Goal: Feedback & Contribution: Submit feedback/report problem

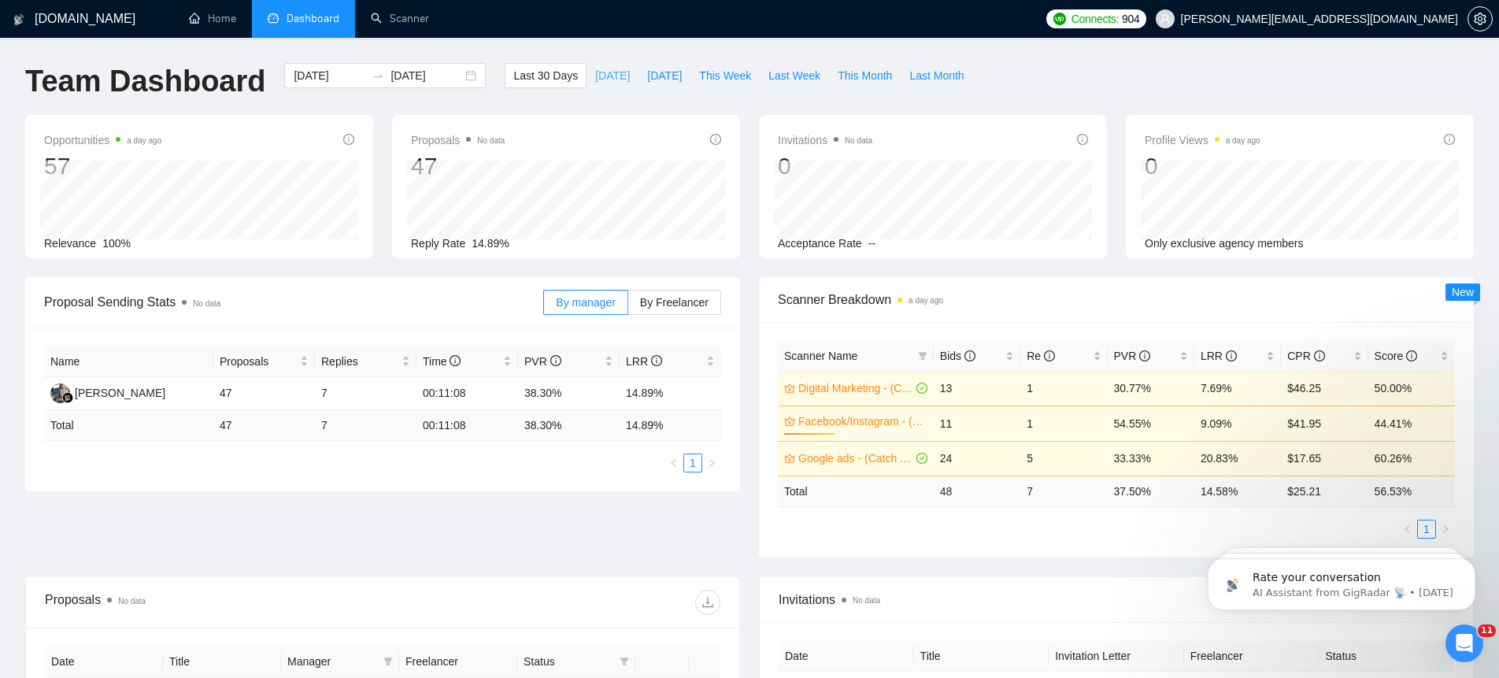
click at [603, 75] on span "[DATE]" at bounding box center [612, 75] width 35 height 17
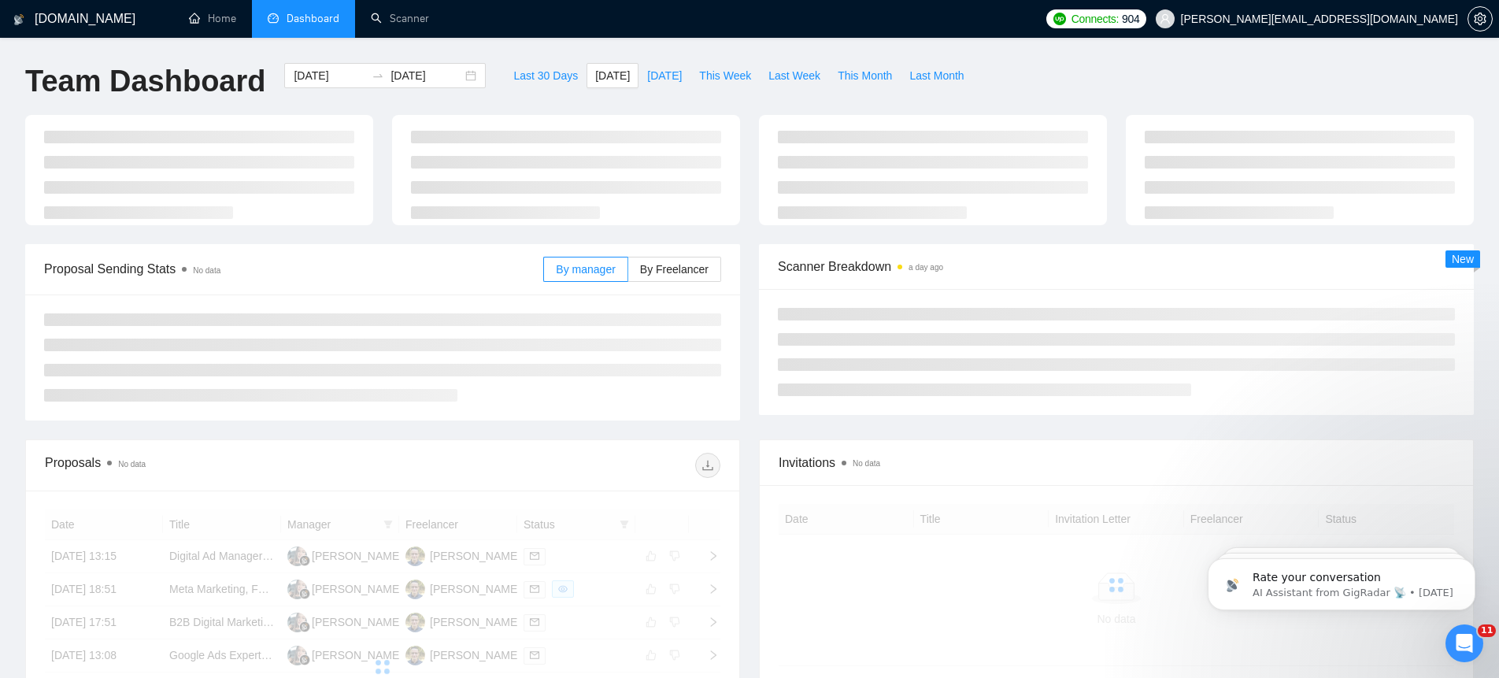
type input "[DATE]"
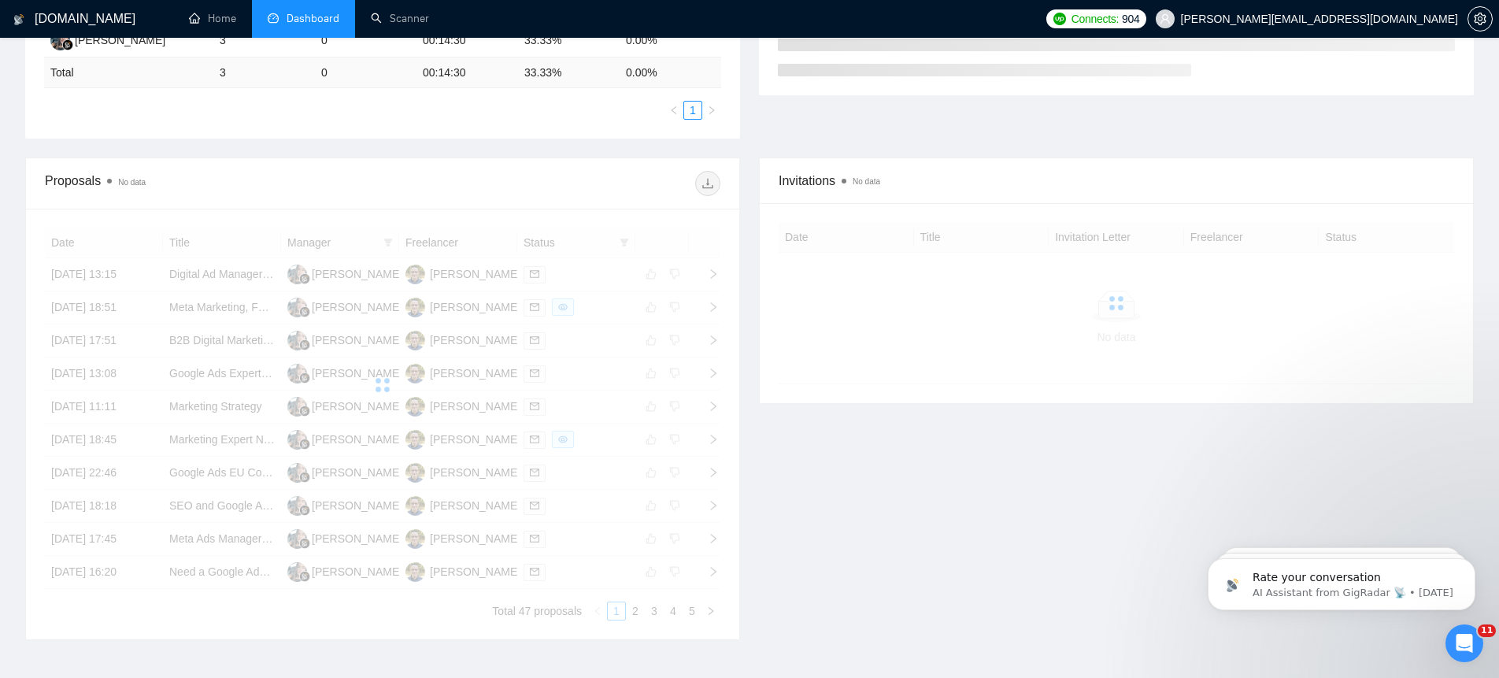
scroll to position [254, 0]
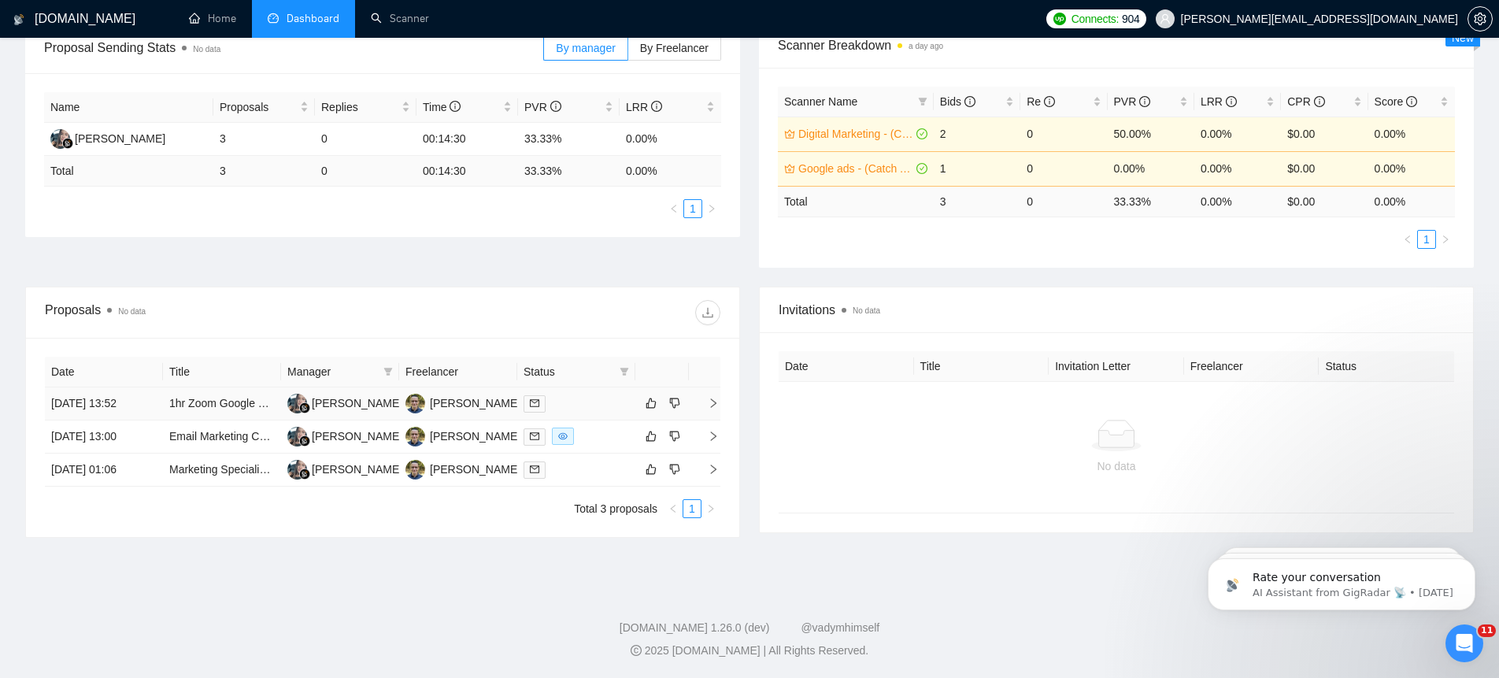
click at [716, 399] on icon "right" at bounding box center [713, 403] width 11 height 11
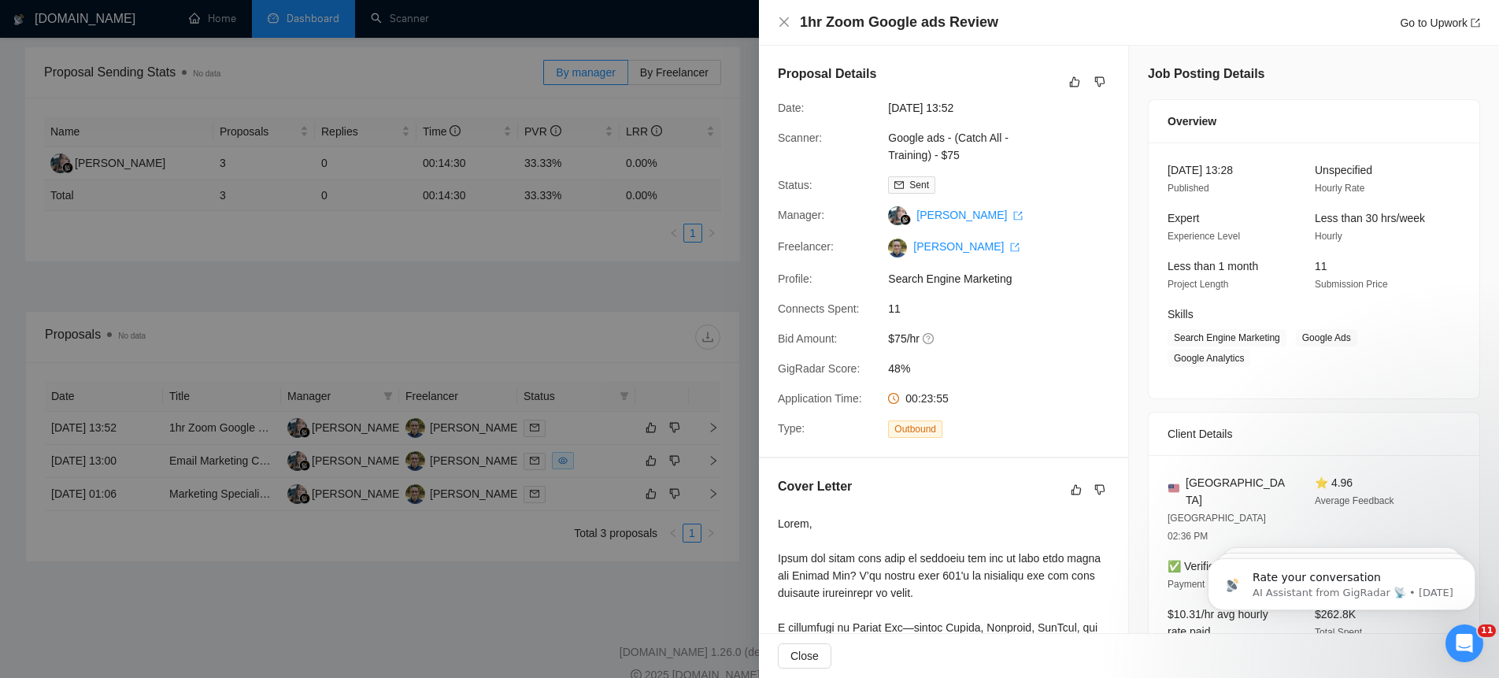
scroll to position [224, 0]
click at [1104, 80] on icon "dislike" at bounding box center [1099, 82] width 11 height 13
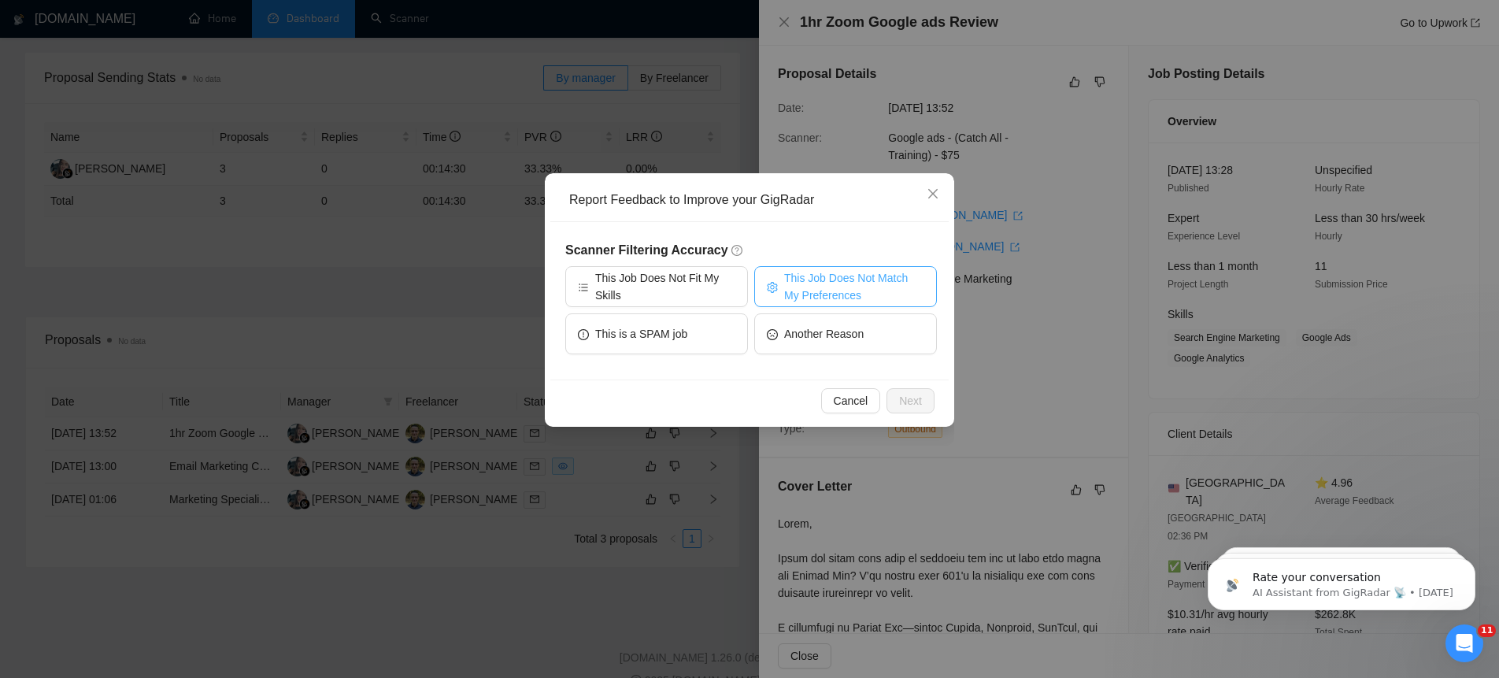
click at [835, 280] on span "This Job Does Not Match My Preferences" at bounding box center [854, 286] width 140 height 35
click at [922, 397] on button "Next" at bounding box center [911, 400] width 48 height 25
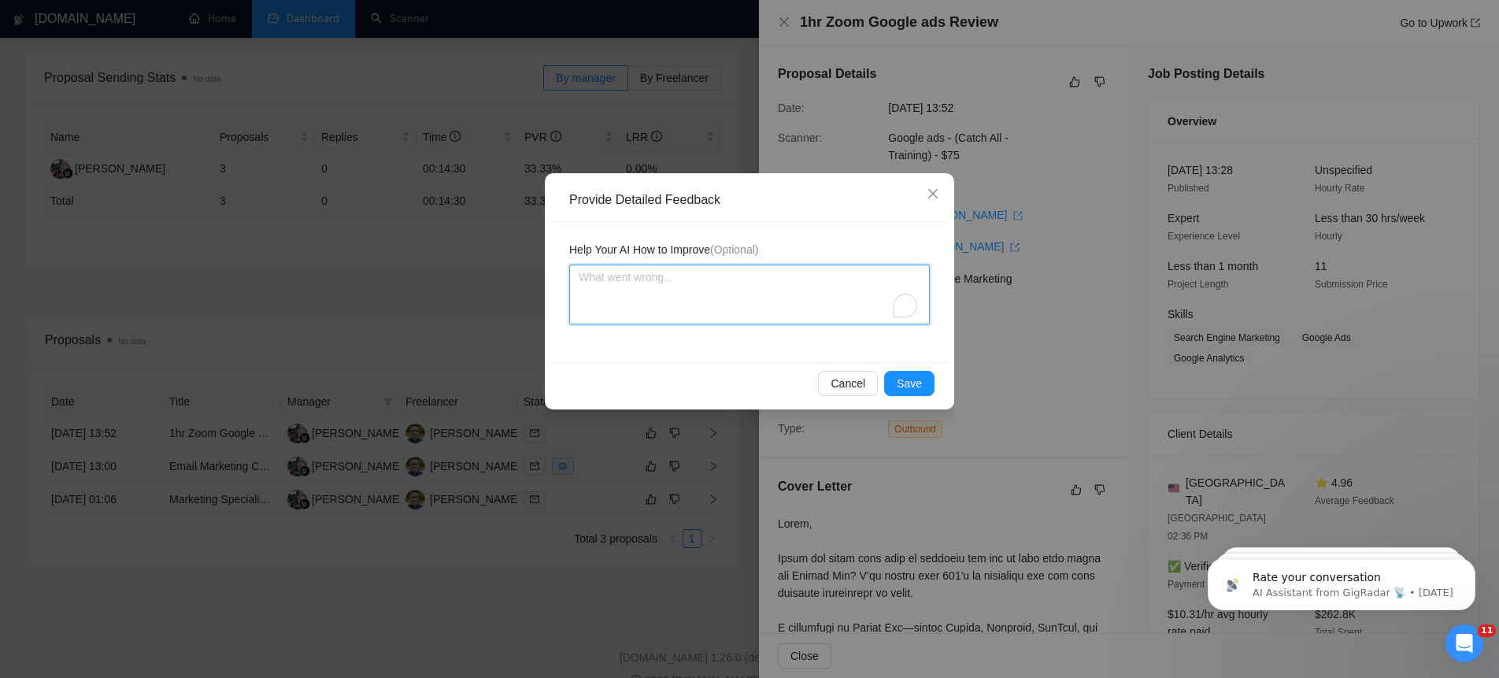
click at [685, 276] on textarea "To enrich screen reader interactions, please activate Accessibility in Grammarl…" at bounding box center [749, 295] width 361 height 60
type textarea "I"
type textarea "If"
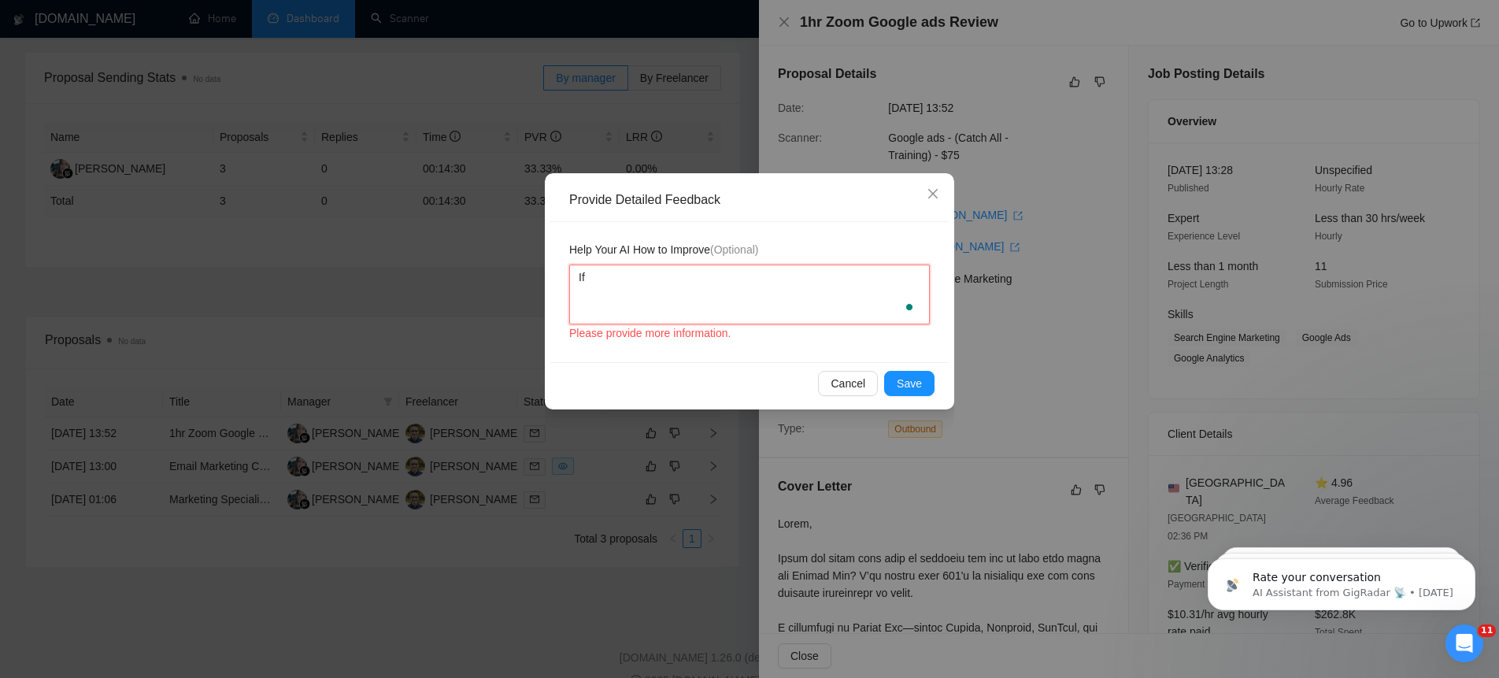
type textarea "If"
type textarea "If t"
type textarea "If th"
type textarea "If the"
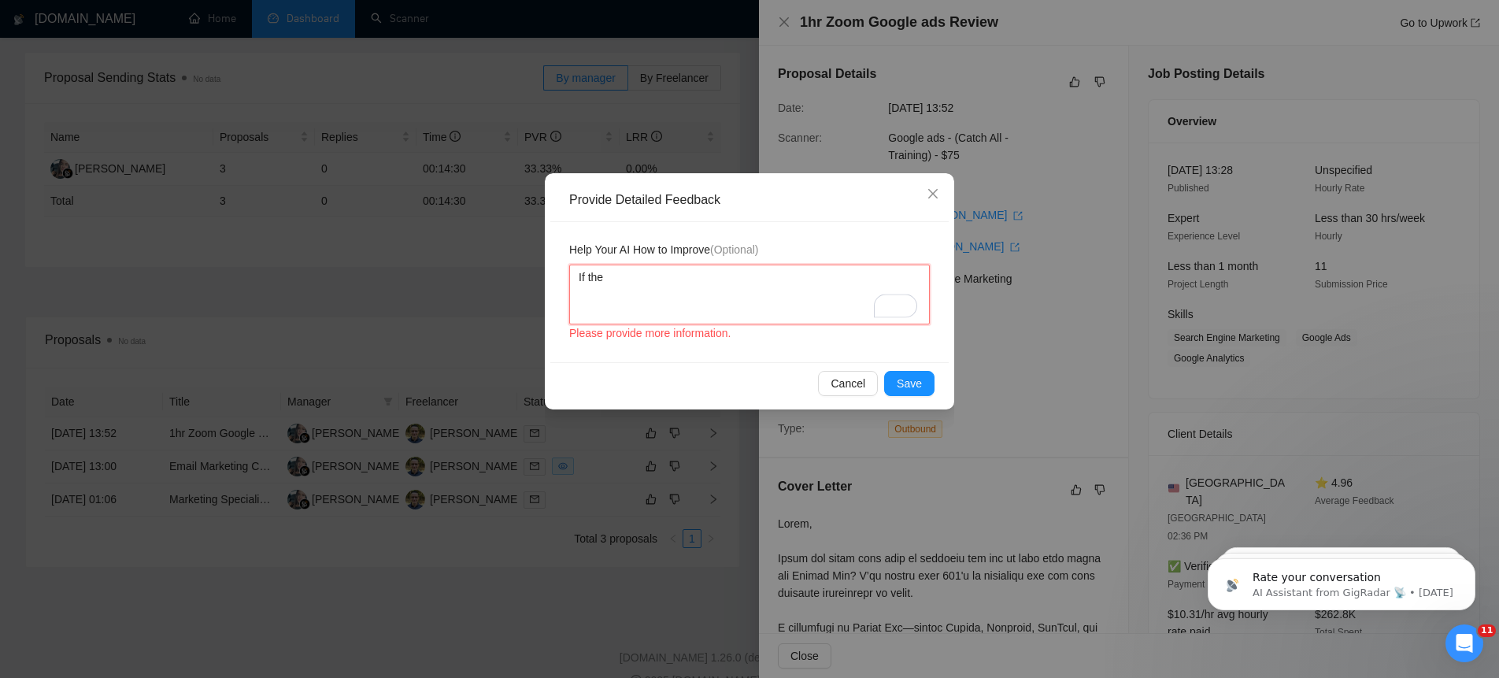
type textarea "If the p"
type textarea "If the pe"
type textarea "If the per"
type textarea "If the pers"
type textarea "If the perso"
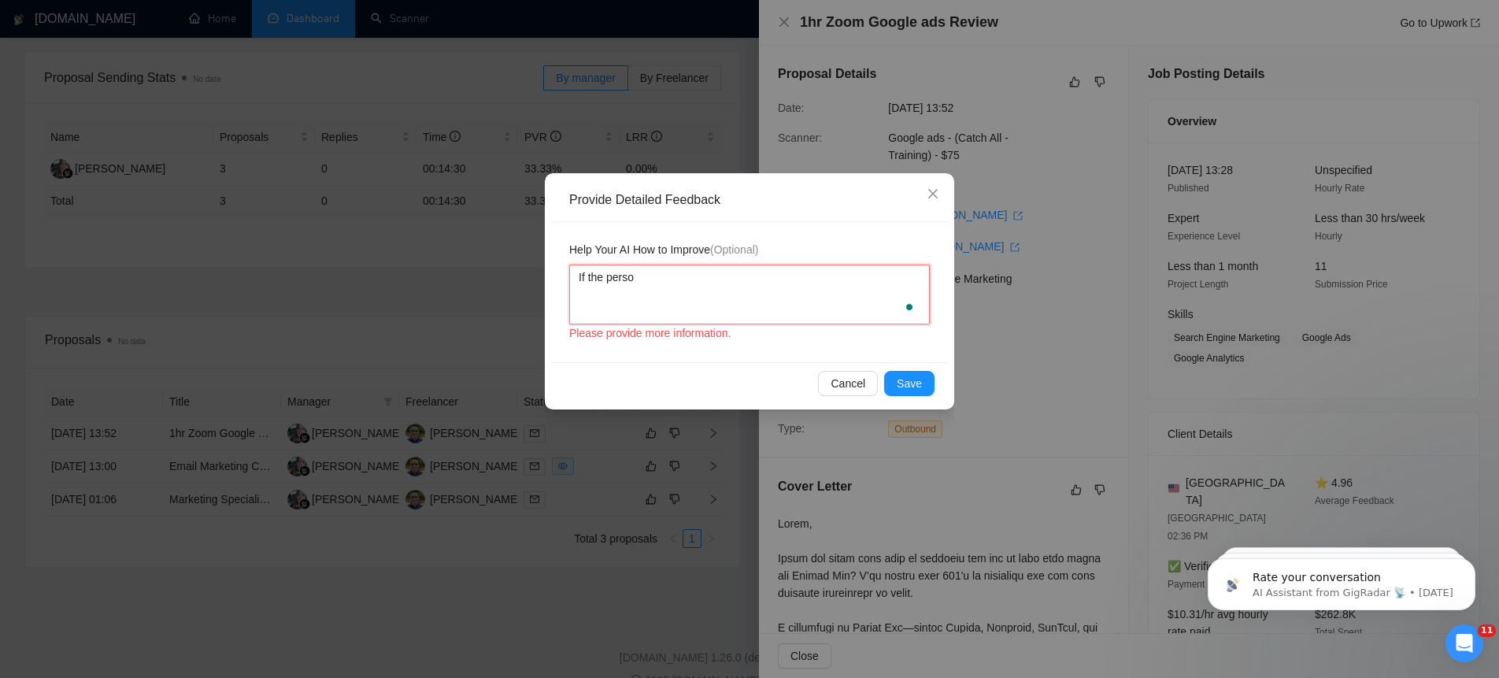
type textarea "If the person"
type textarea "If the person i"
type textarea "If the person is"
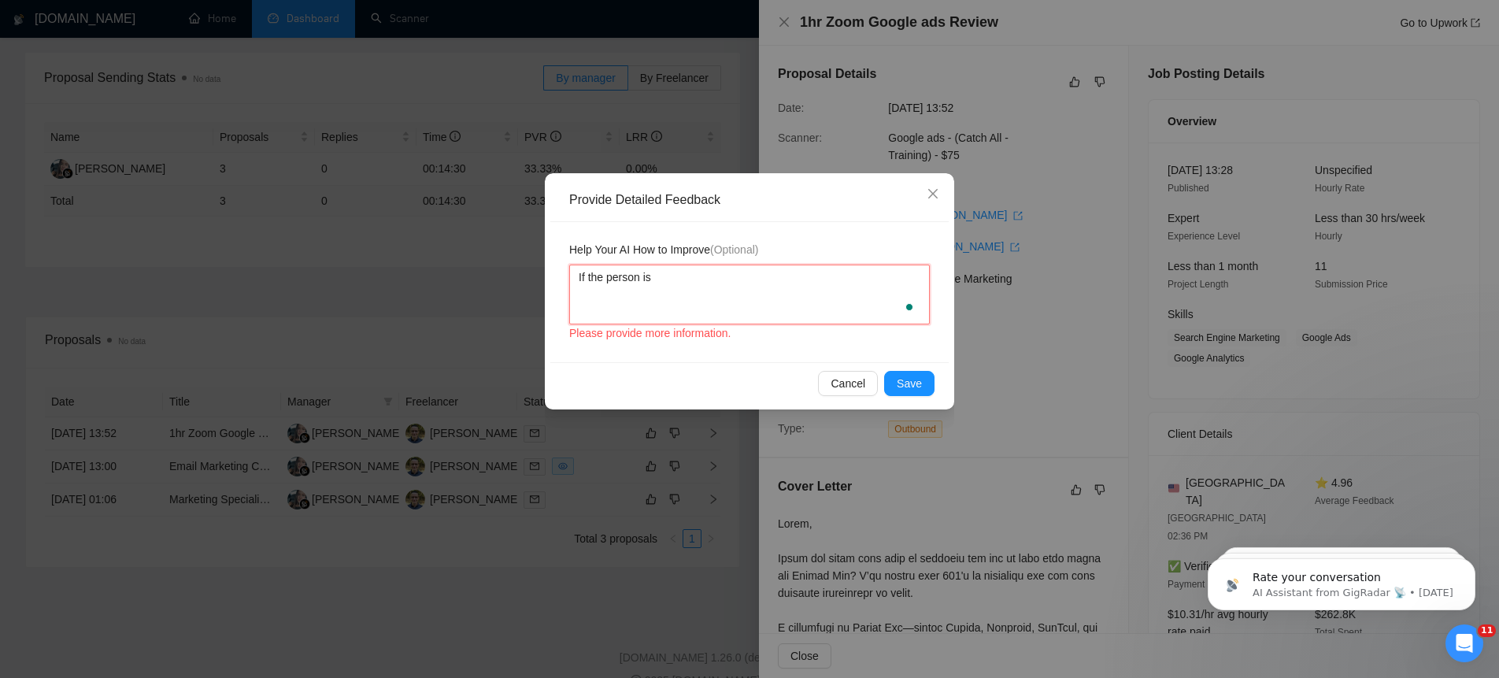
type textarea "If the person is o"
type textarea "If the person is on"
type textarea "If the person is only"
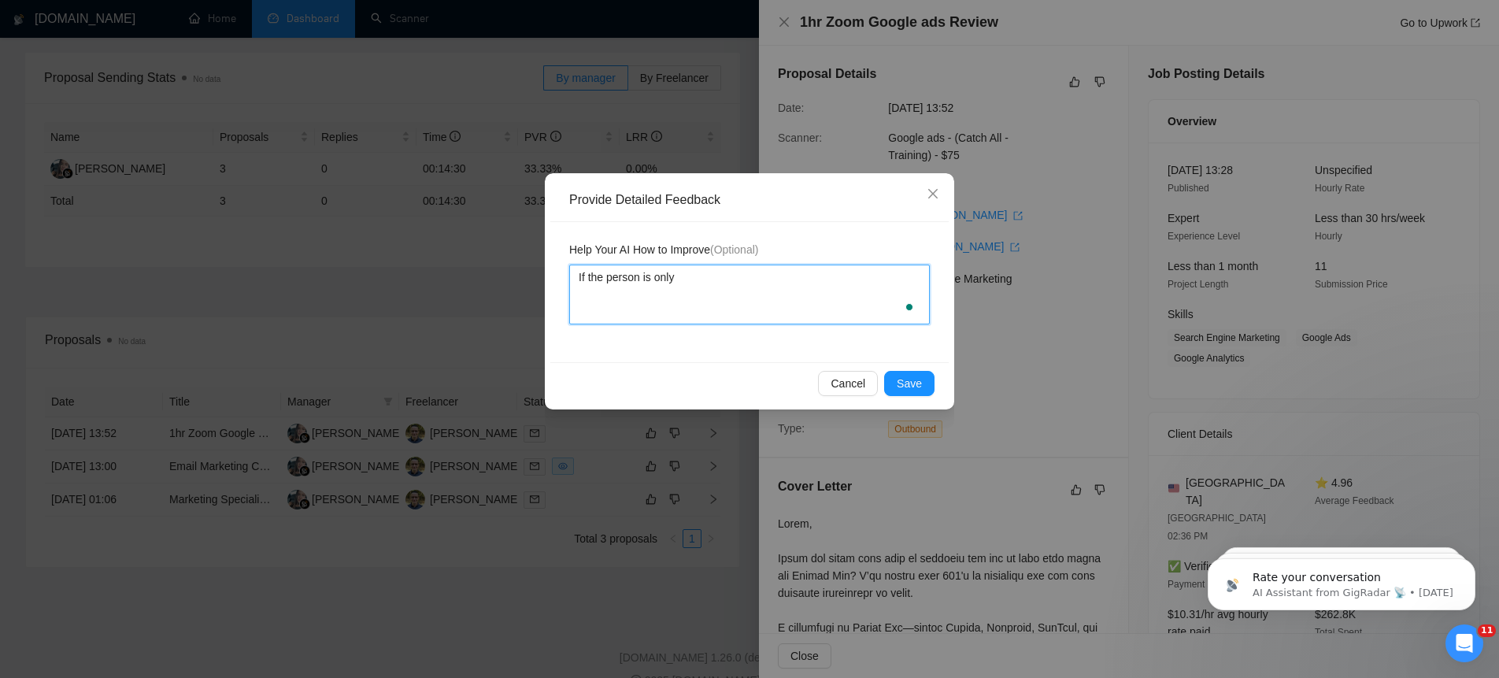
type textarea "If the person is only l"
type textarea "If the person is only lo"
type textarea "If the person is only loo"
type textarea "If the person is only looki"
type textarea "If the person is only lookin"
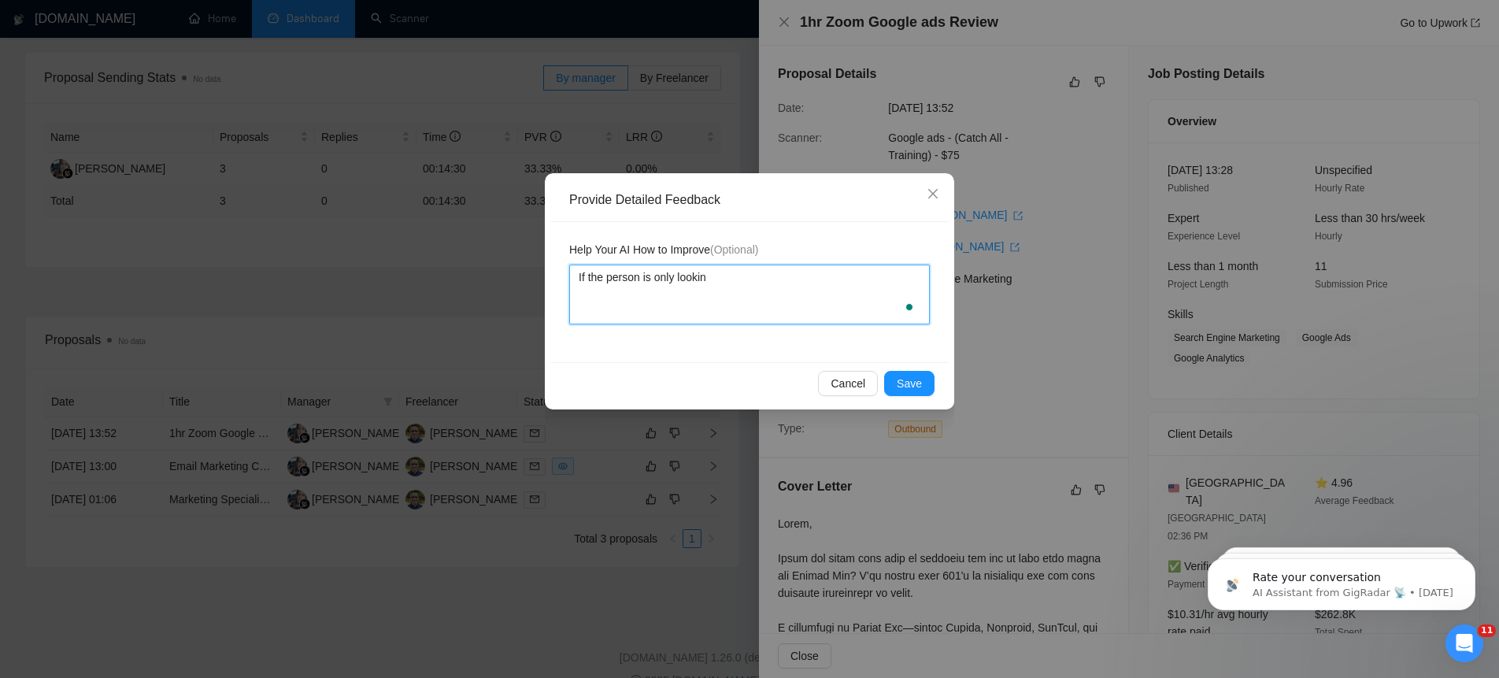
type textarea "If the person is only looking"
type textarea "If the person is only looking f"
type textarea "If the person is only looking fo"
type textarea "If the person is only looking for"
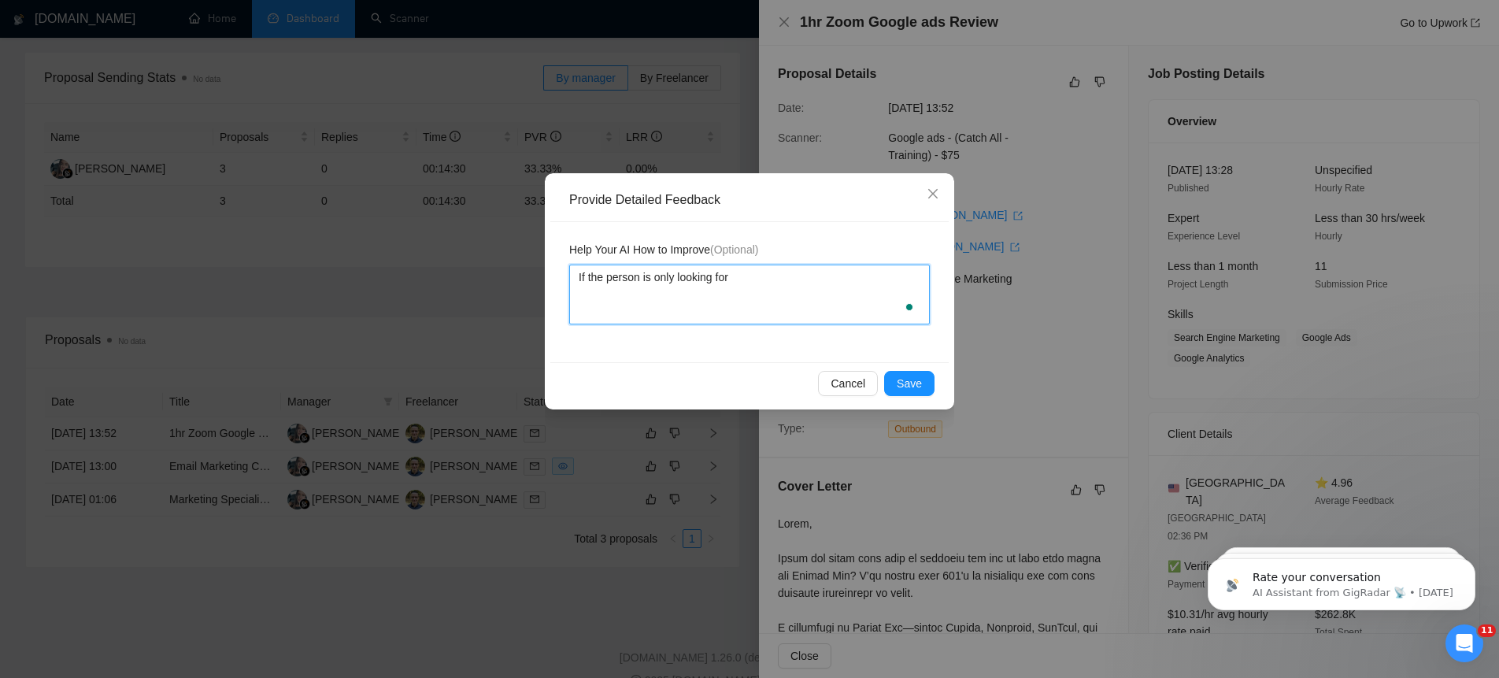
type textarea "If the person is only looking for"
type textarea "If the person is only looking for o"
type textarea "If the person is only looking for on"
type textarea "If the person is only looking for one"
type textarea "If the person is only looking for one h"
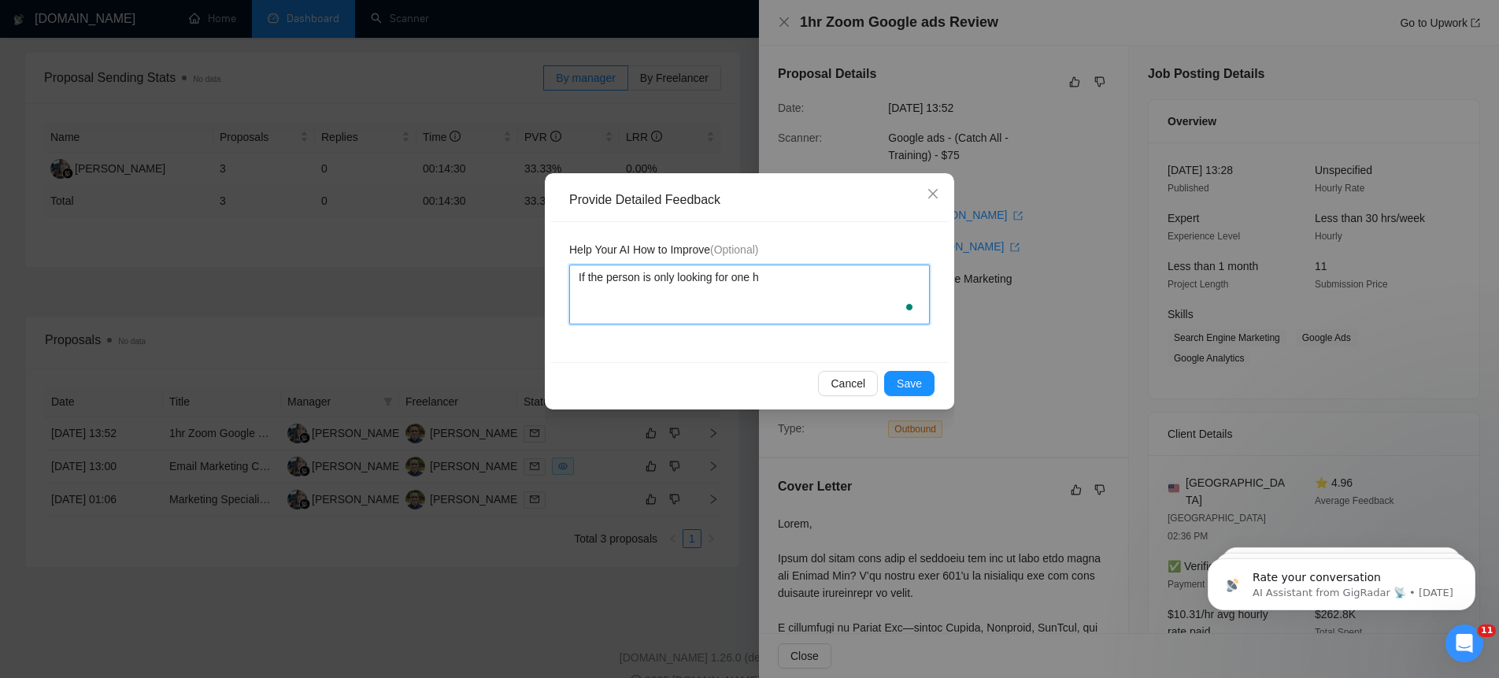
type textarea "If the person is only looking for one ho"
type textarea "If the person is only looking for one hou"
type textarea "If the person is only looking for one hour"
type textarea "If the person is only looking for one hour o"
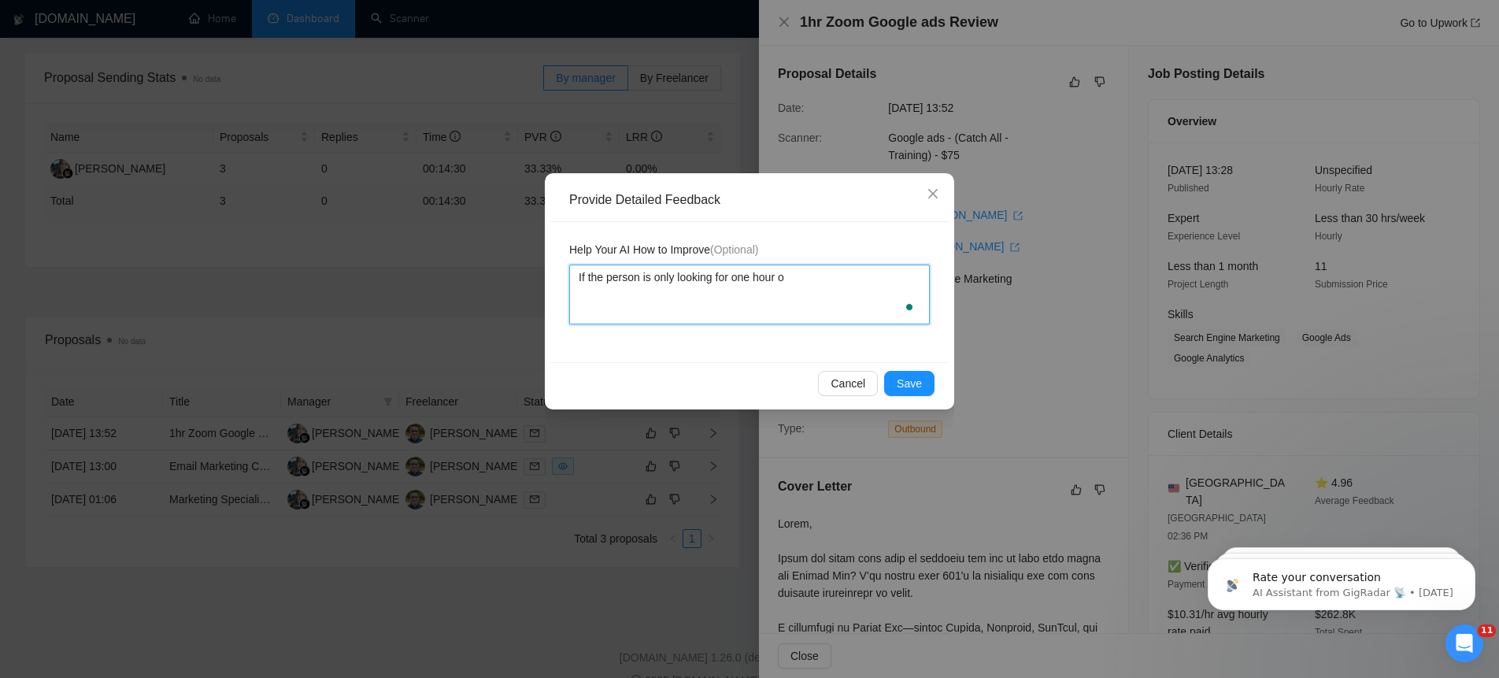
type textarea "If the person is only looking for one hour of"
type textarea "If the person is only looking for one hour of s"
type textarea "If the person is only looking for one hour of se"
type textarea "If the person is only looking for one hour of ser"
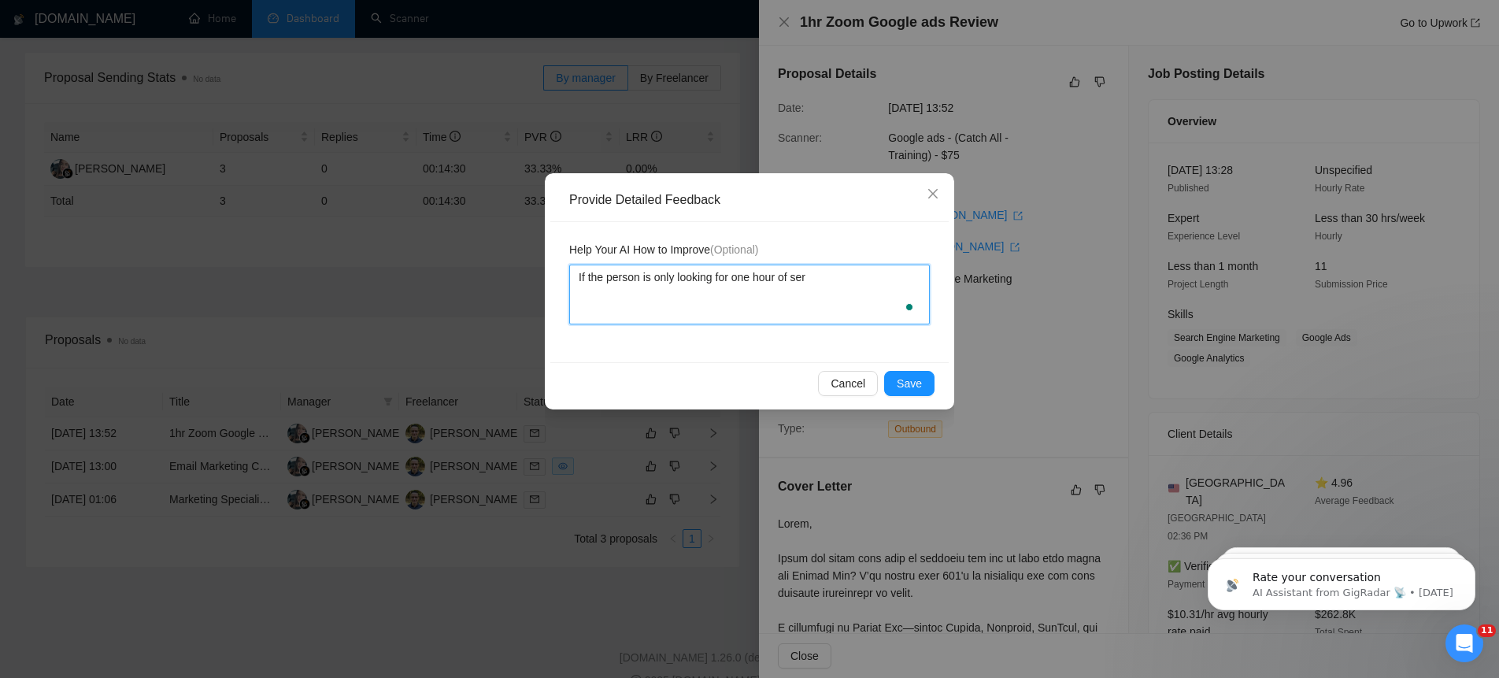
type textarea "If the person is only looking for one hour of serv"
type textarea "If the person is only looking for one hour of servi"
type textarea "If the person is only looking for one hour of servic"
type textarea "If the person is only looking for one hour of service"
type textarea "If the person is only looking for one hour of service,"
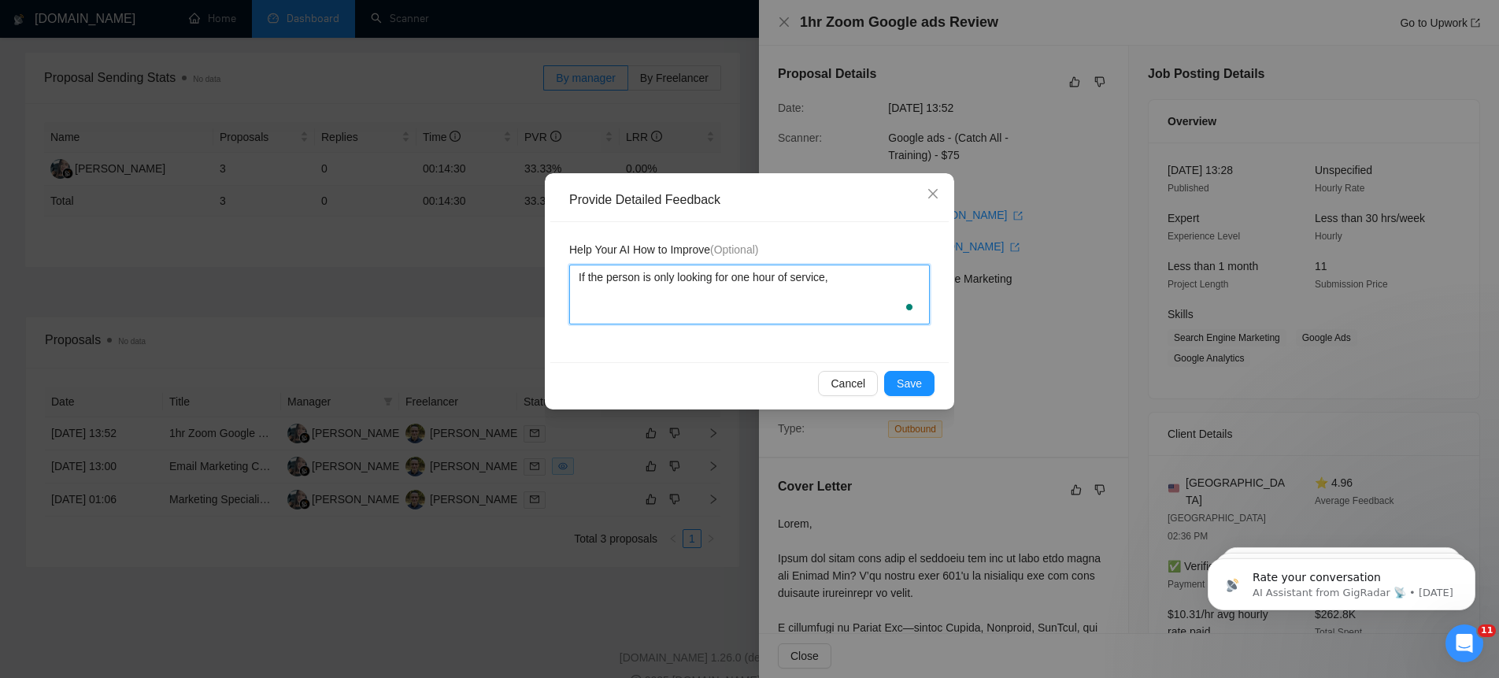
type textarea "If the person is only looking for one hour of service,"
type textarea "If the person is only looking for one hour of service, o"
type textarea "If the person is only looking for one hour of service, or"
type textarea "If the person is only looking for one hour of service, or t"
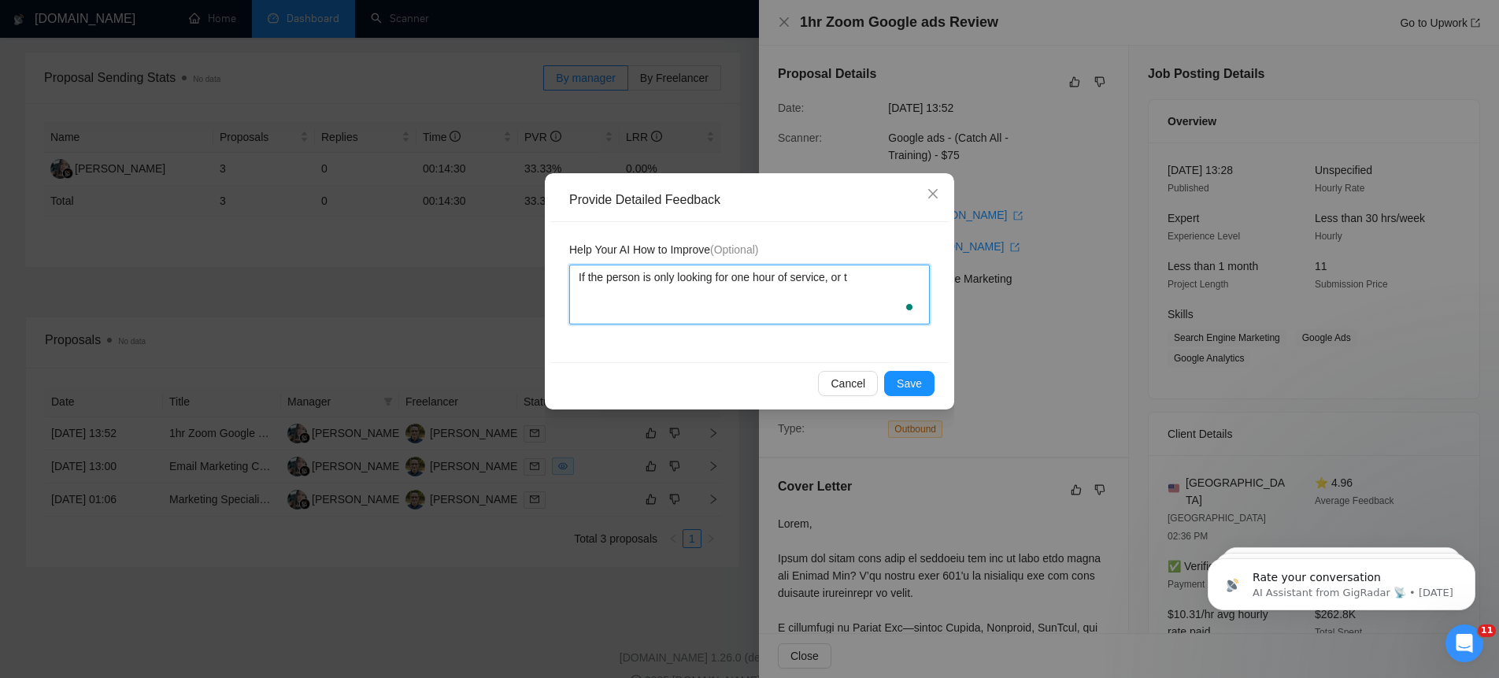
type textarea "If the person is only looking for one hour of service, or th"
type textarea "If the person is only looking for one hour of service, or the"
type textarea "If the person is only looking for one hour of service, or they"
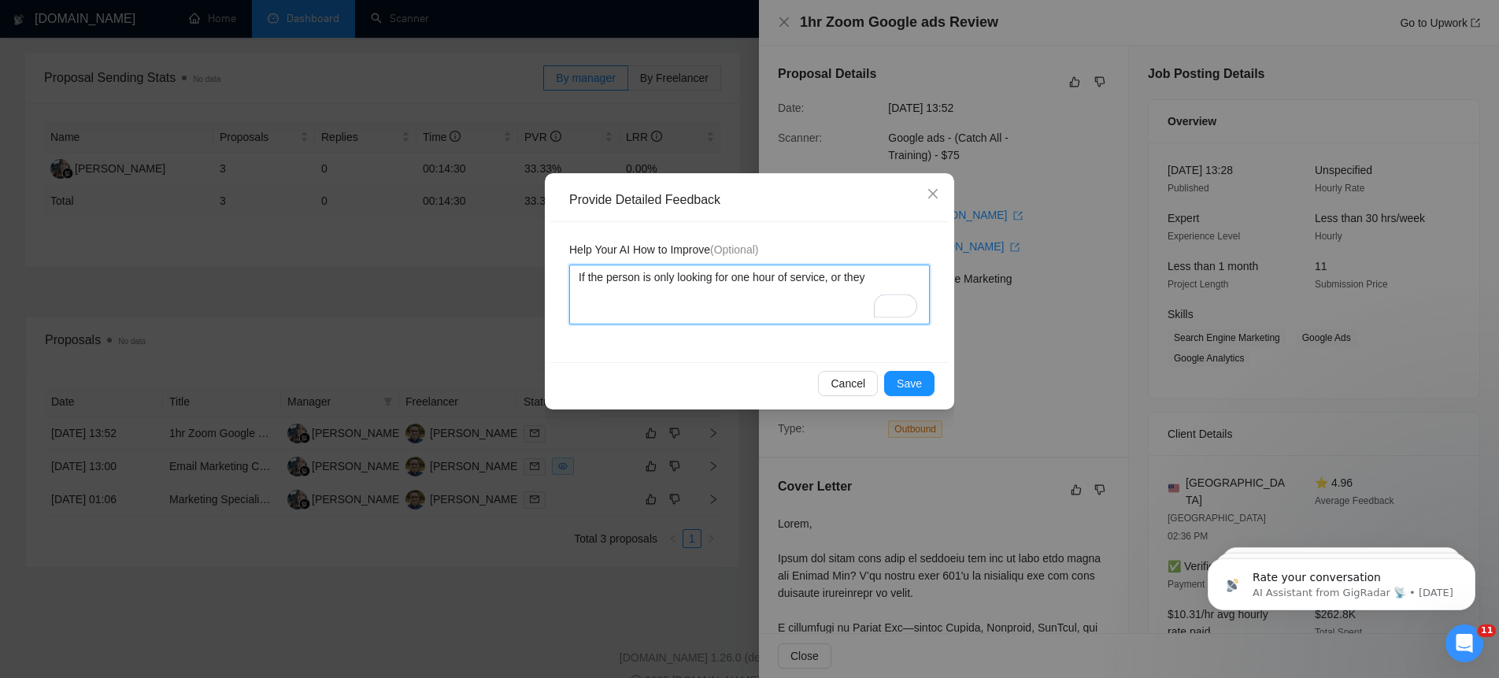
type textarea "If the person is only looking for one hour of service, or the"
type textarea "If the person is only looking for one hour of service, or th"
type textarea "If the person is only looking for one hour of service, or the"
type textarea "If the person is only looking for one hour of service, or they"
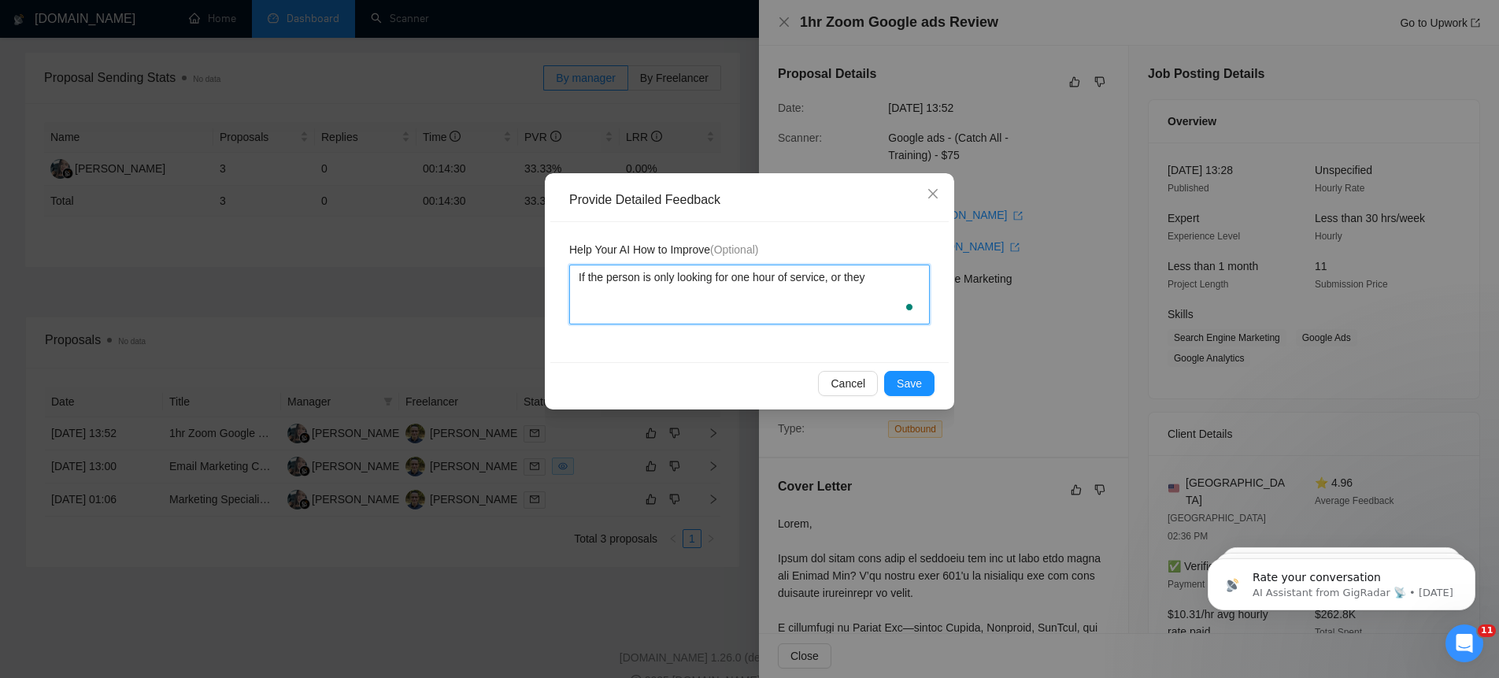
type textarea "If the person is only looking for one hour of service, or they w"
type textarea "If the person is only looking for one hour of service, or they wa"
type textarea "If the person is only looking for one hour of service, or they wan"
type textarea "If the person is only looking for one hour of service, or they want"
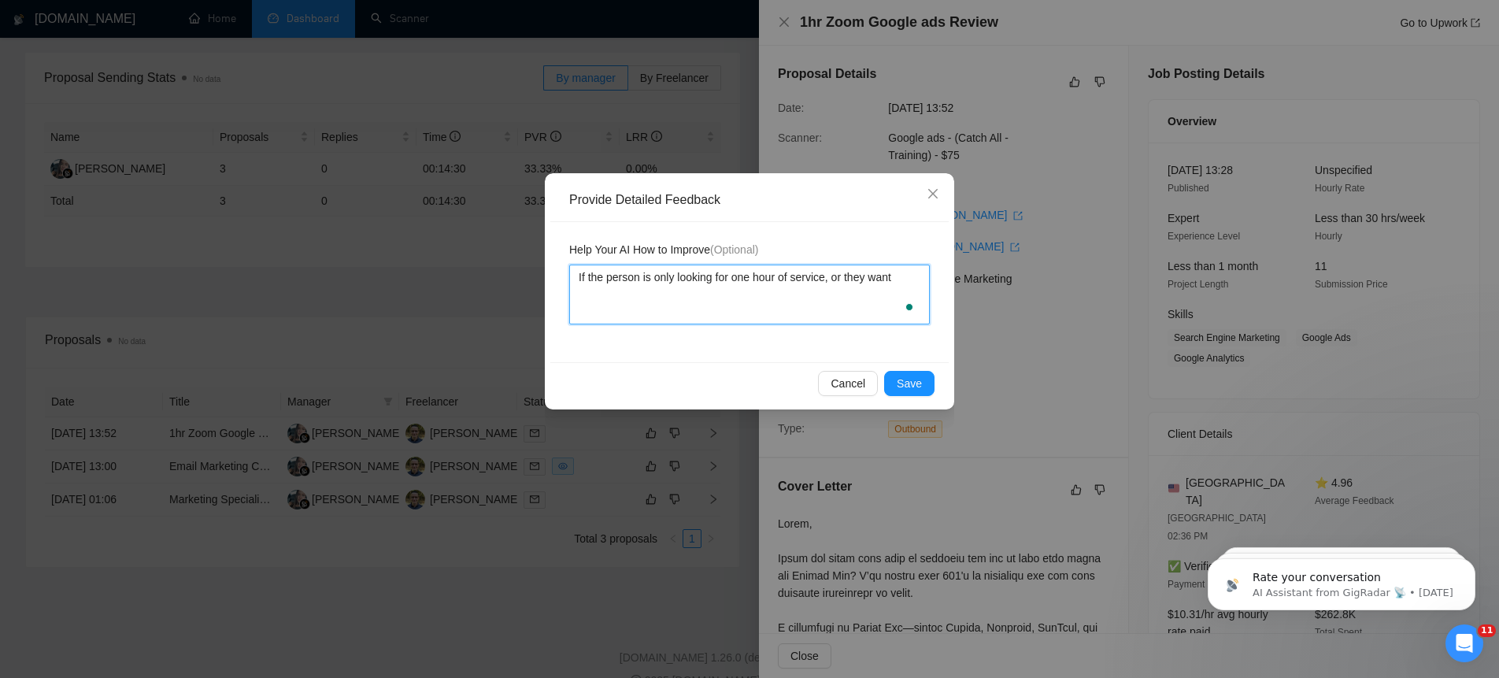
type textarea "If the person is only looking for one hour of service, or they want t"
type textarea "If the person is only looking for one hour of service, or they want tr"
type textarea "If the person is only looking for one hour of service, or they want trq"
type textarea "If the person is only looking for one hour of service, or they want tr"
type textarea "If the person is only looking for one hour of service, or they want tra"
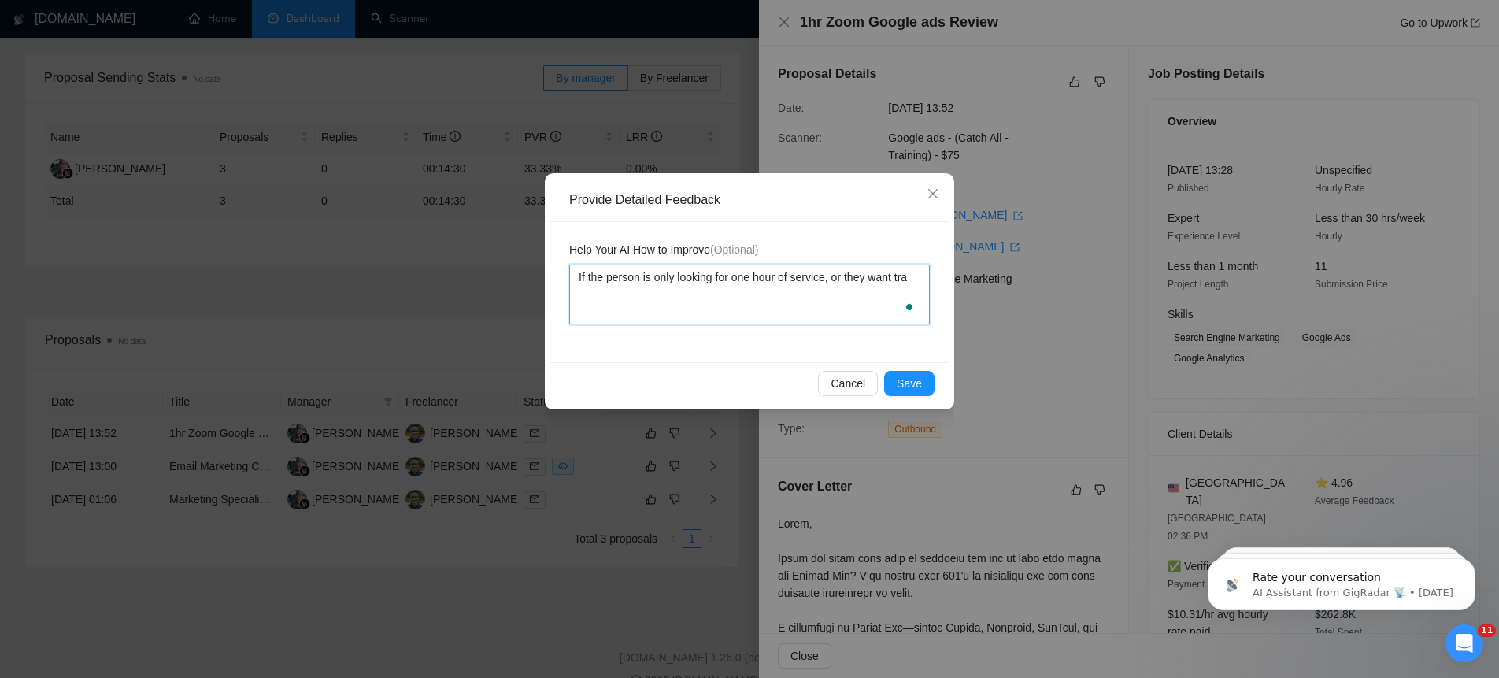
type textarea "If the person is only looking for one hour of service, or they want trai"
type textarea "If the person is only looking for one hour of service, or they want train"
type textarea "If the person is only looking for one hour of service, or they want traini"
type textarea "If the person is only looking for one hour of service, or they want trainin"
type textarea "If the person is only looking for one hour of service, or they want training"
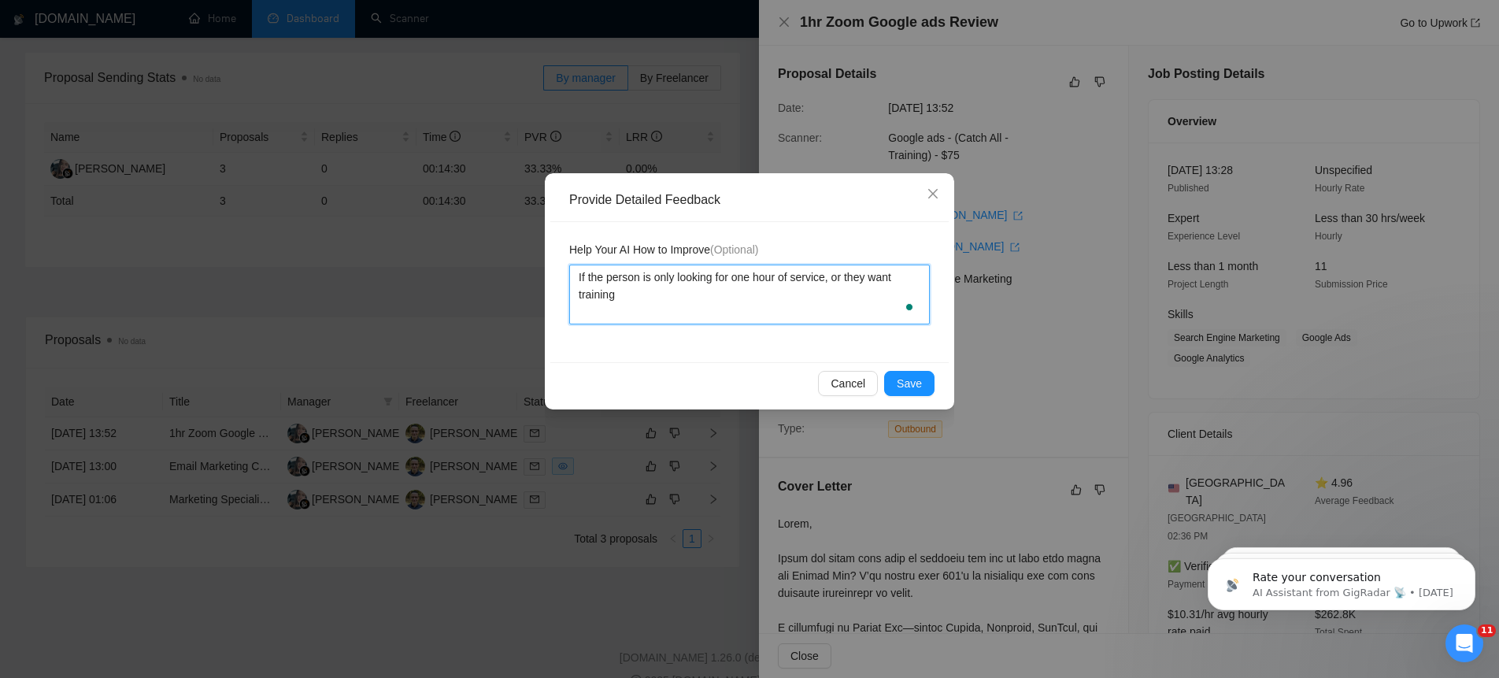
type textarea "If the person is only looking for one hour of service, or they want training"
type textarea "If the person is only looking for one hour of service, or they want training o"
type textarea "If the person is only looking for one hour of service, or they want training or"
type textarea "If the person is only looking for one hour of service, or they want training o"
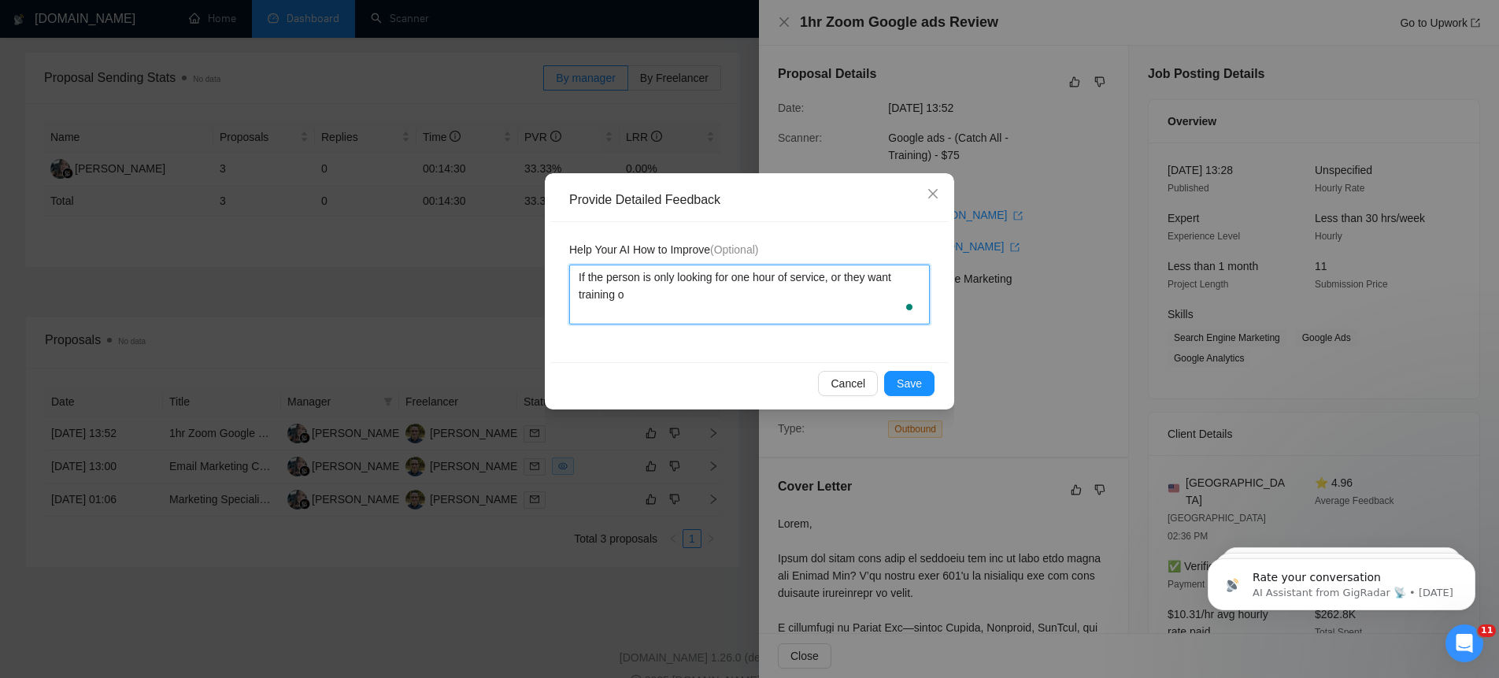
type textarea "If the person is only looking for one hour of service, or they want training ov"
type textarea "If the person is only looking for one hour of service, or they want training ove"
type textarea "If the person is only looking for one hour of service, or they want training ov…"
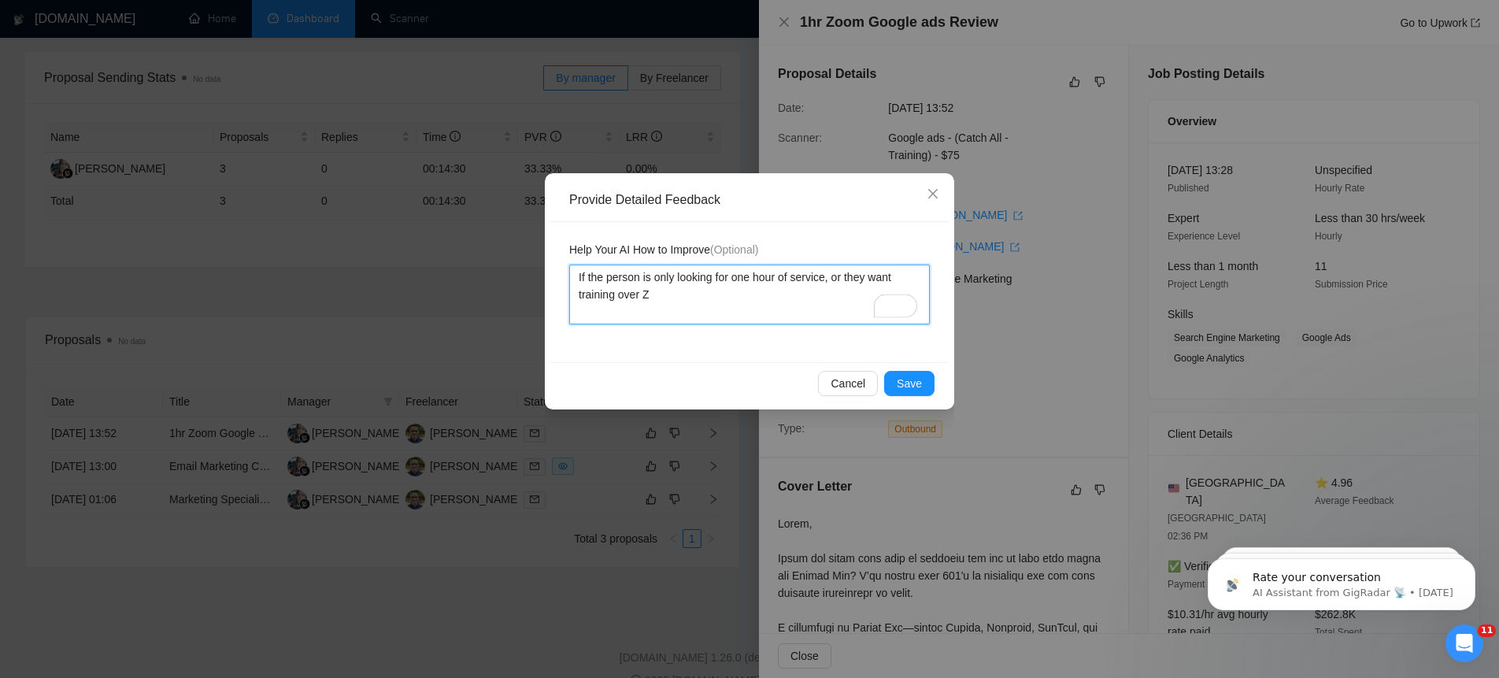
type textarea "If the person is only looking for one hour of service, or they want training ov…"
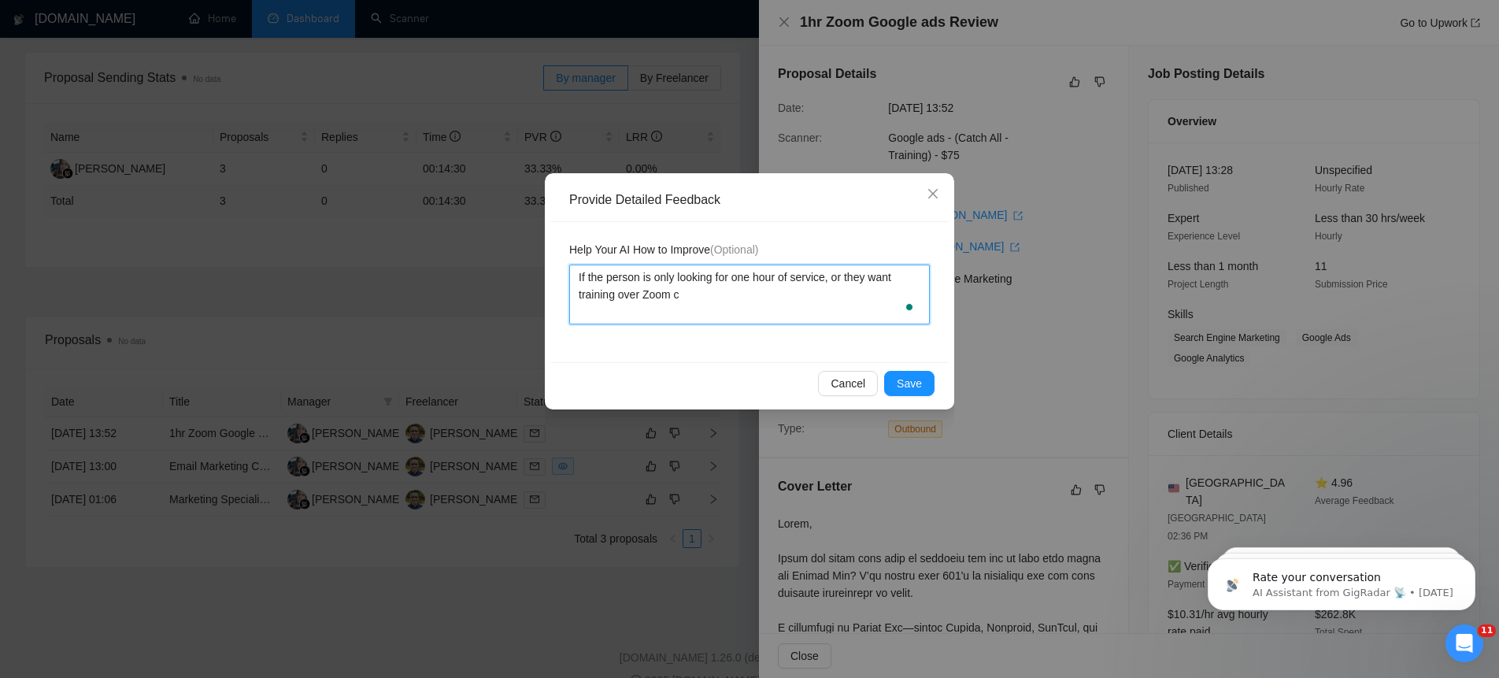
type textarea "If the person is only looking for one hour of service, or they want training ov…"
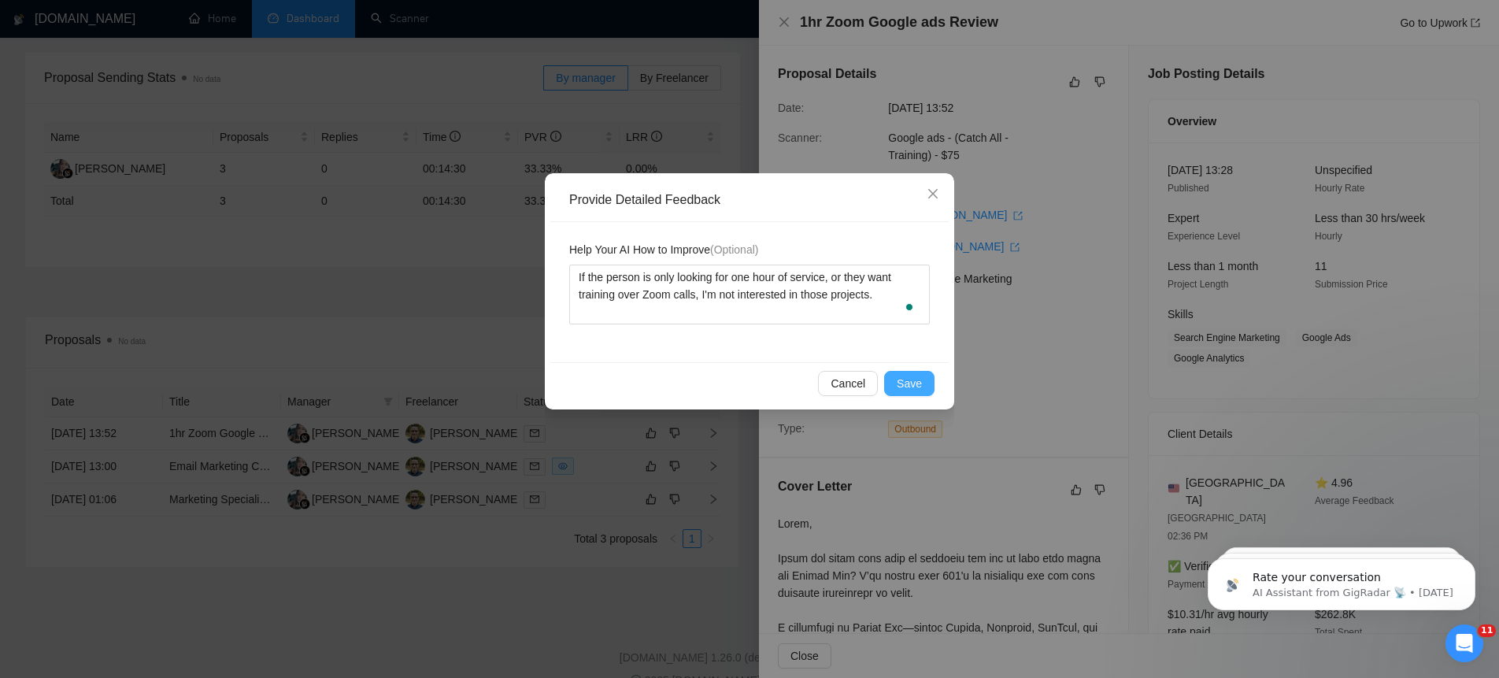
click at [909, 387] on span "Save" at bounding box center [909, 383] width 25 height 17
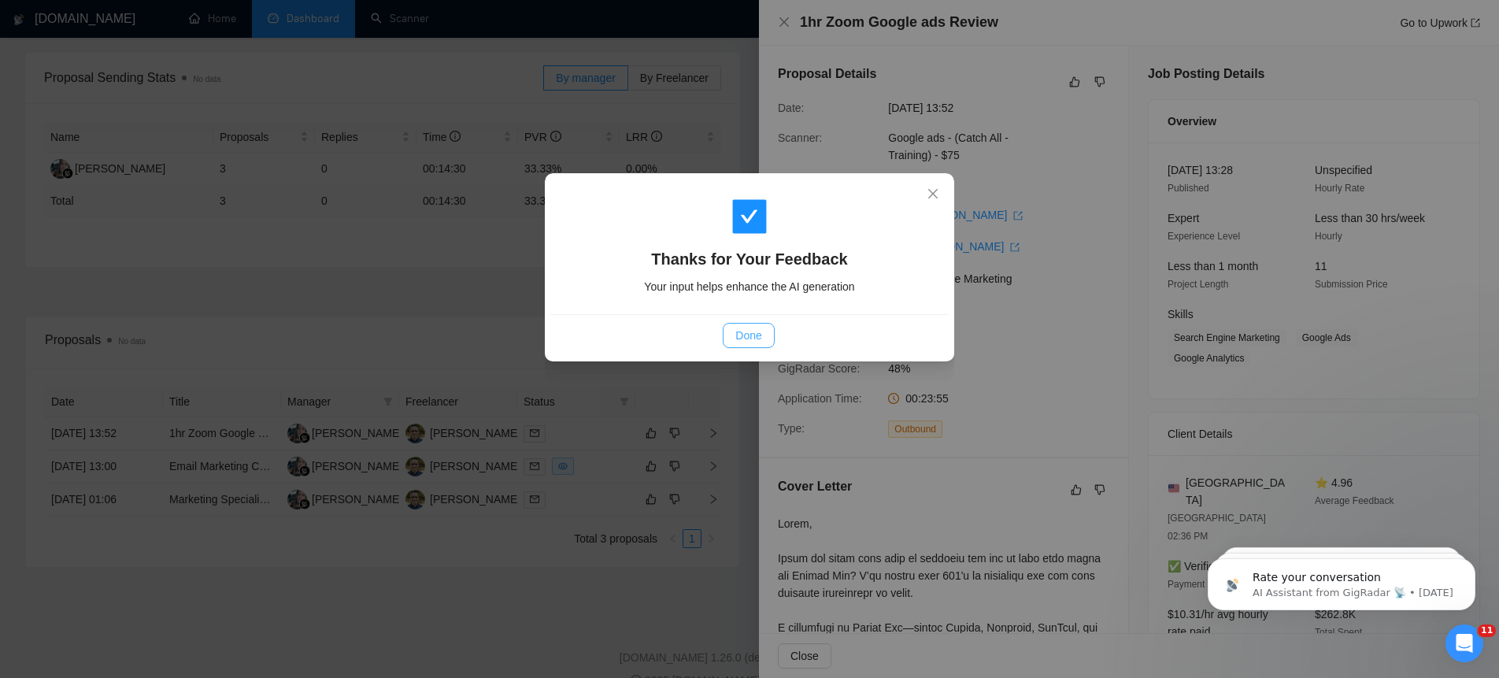
click at [739, 341] on span "Done" at bounding box center [748, 335] width 26 height 17
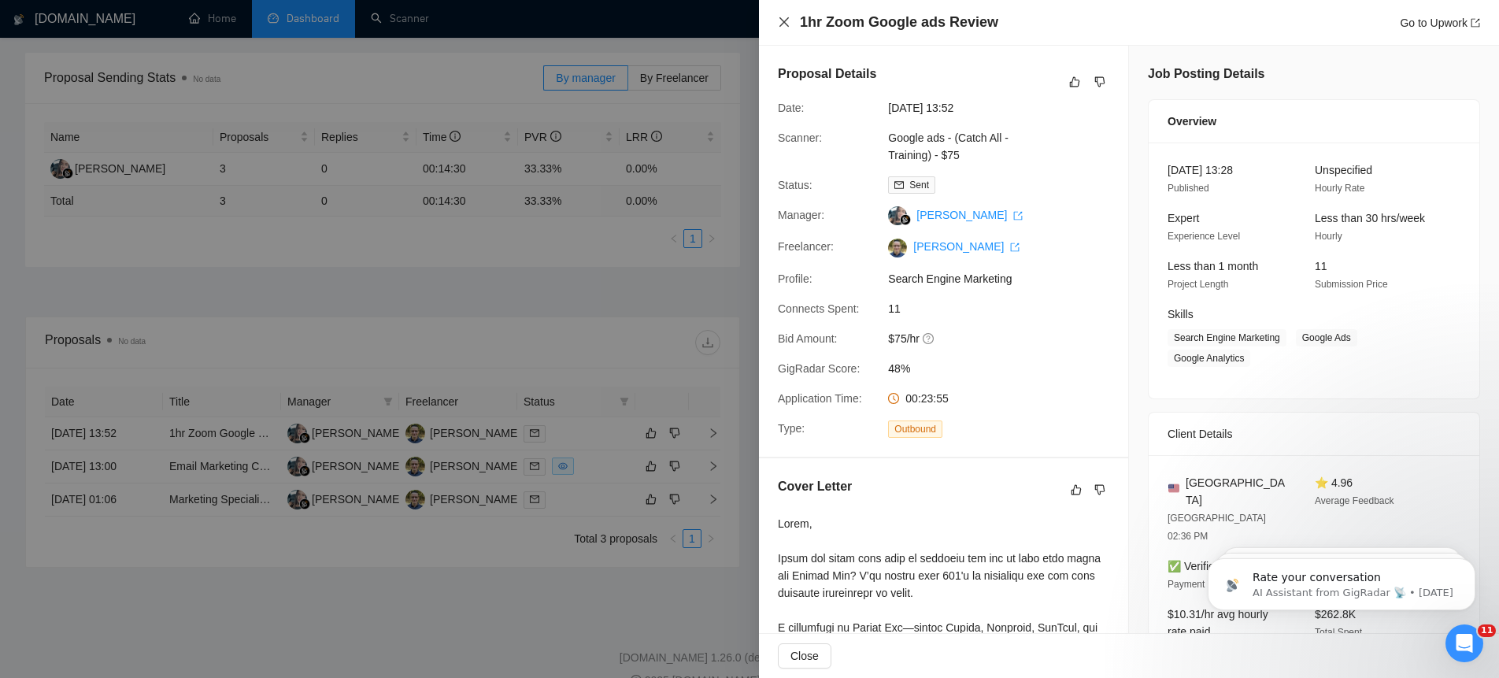
click at [782, 23] on icon "close" at bounding box center [784, 22] width 13 height 13
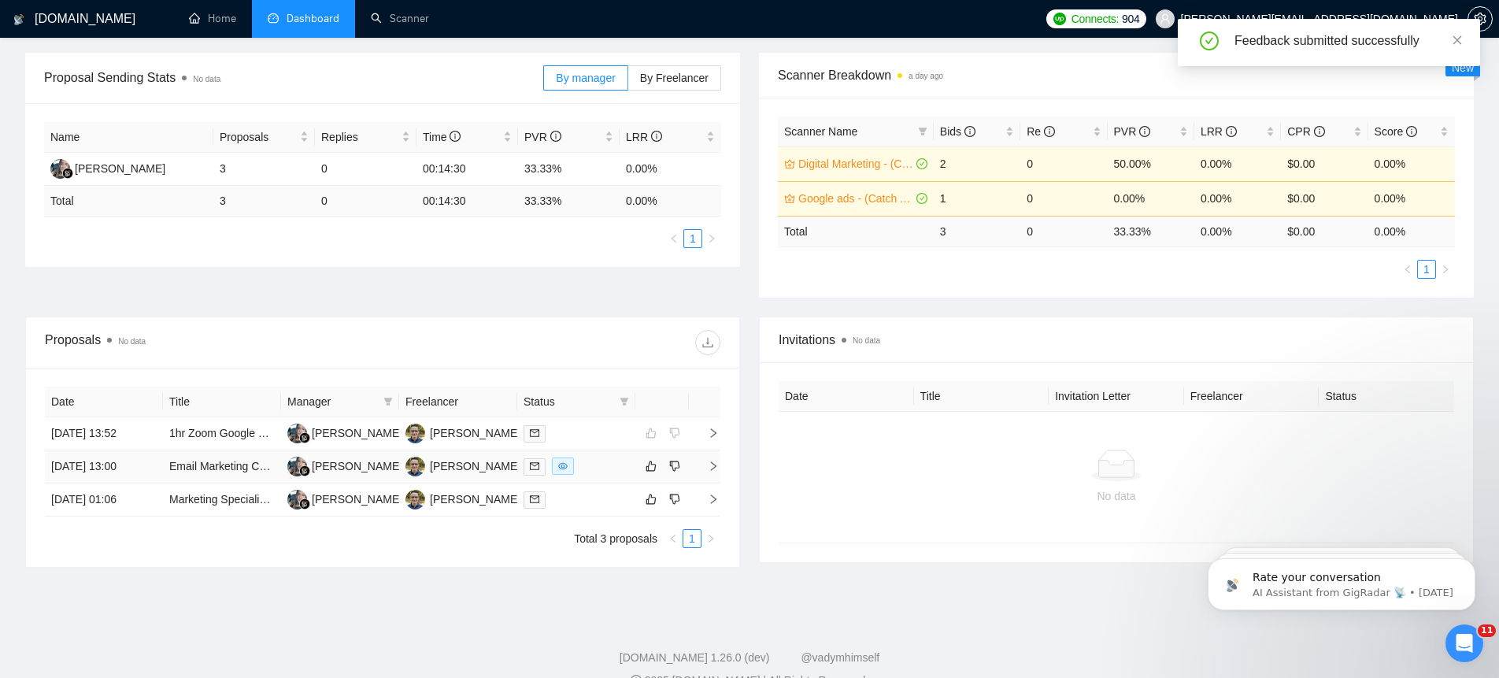
click at [712, 466] on icon "right" at bounding box center [713, 466] width 11 height 11
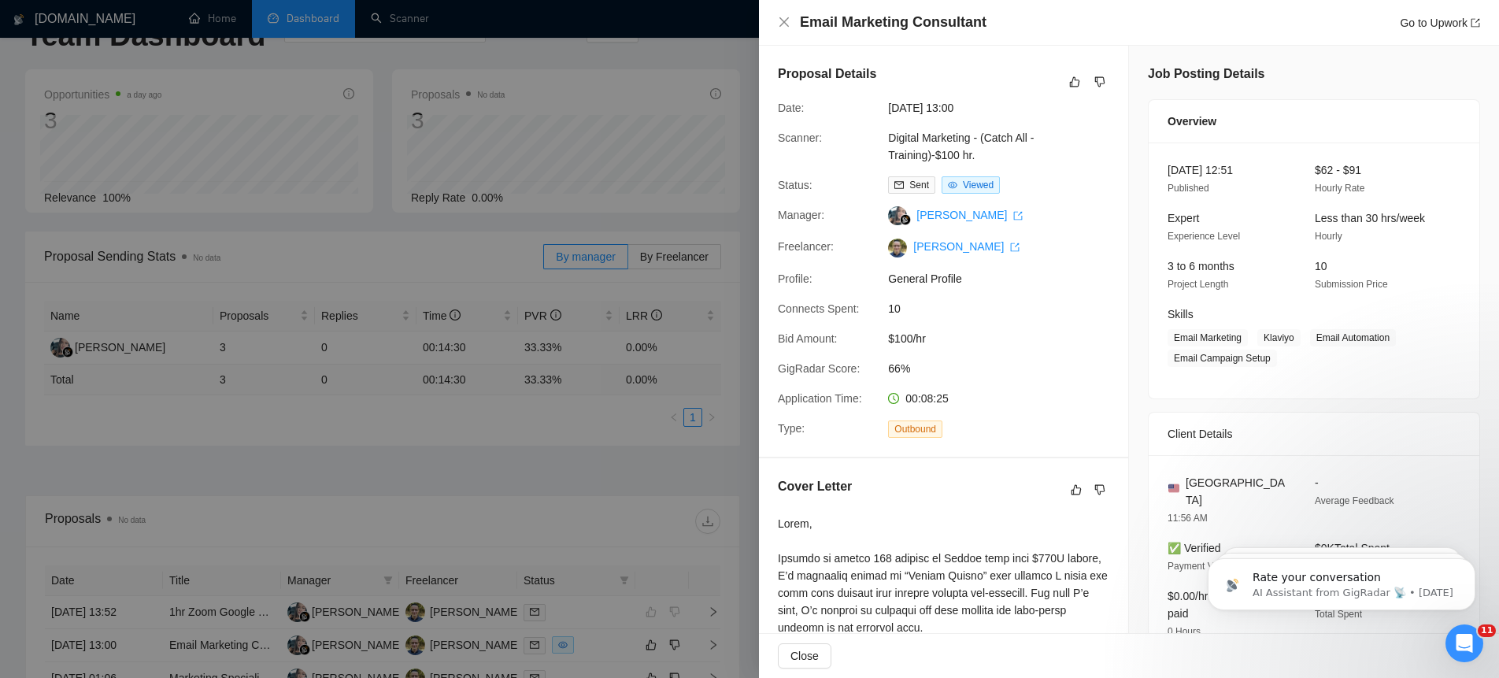
scroll to position [0, 0]
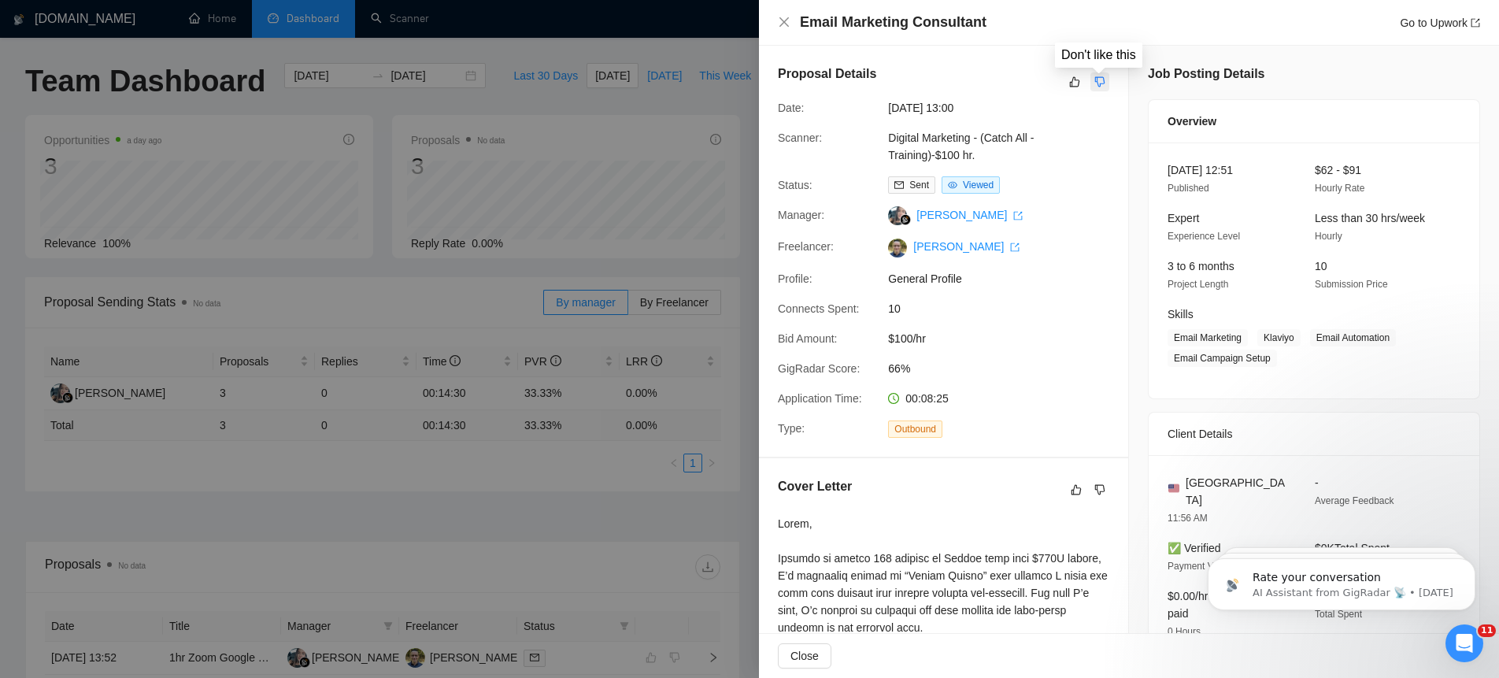
click at [1102, 83] on icon "dislike" at bounding box center [1099, 82] width 11 height 13
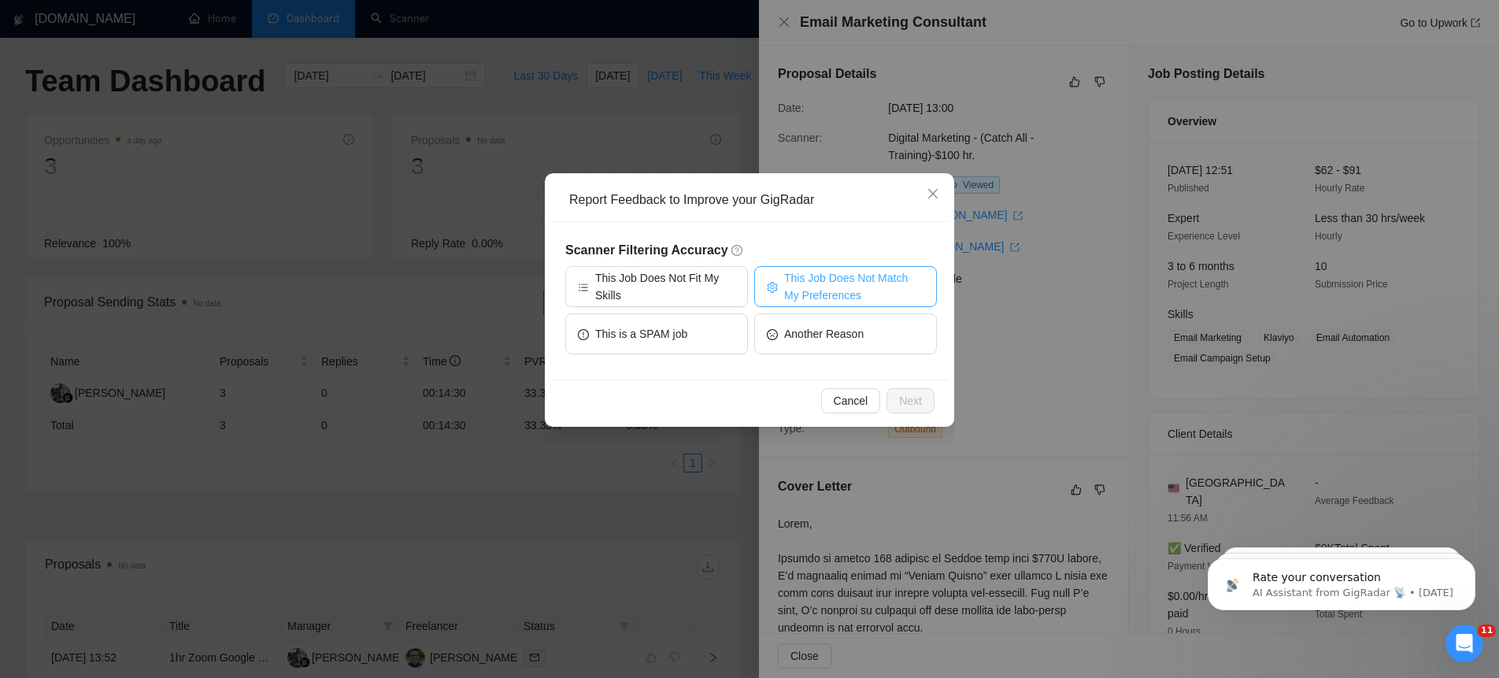
click at [824, 284] on span "This Job Does Not Match My Preferences" at bounding box center [854, 286] width 140 height 35
click at [913, 402] on span "Next" at bounding box center [910, 400] width 23 height 17
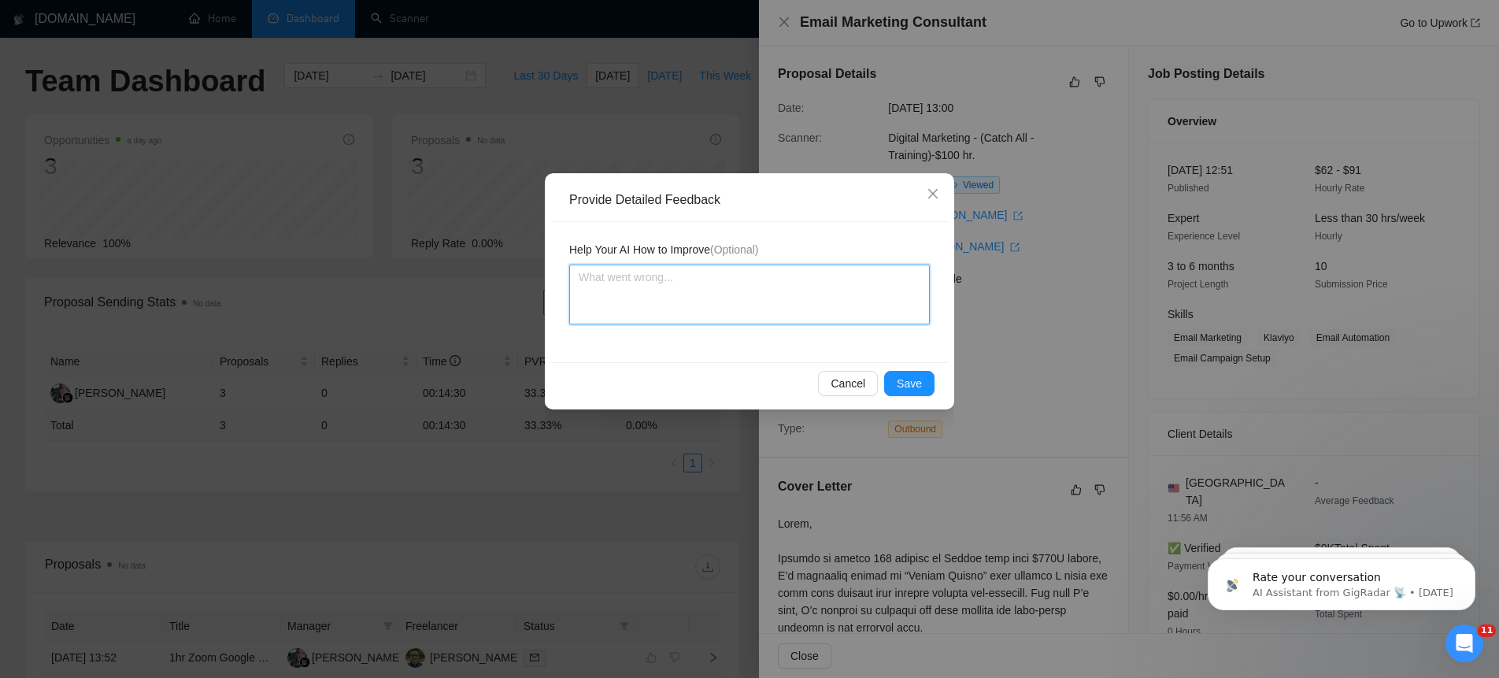
click at [625, 293] on textarea at bounding box center [749, 295] width 361 height 60
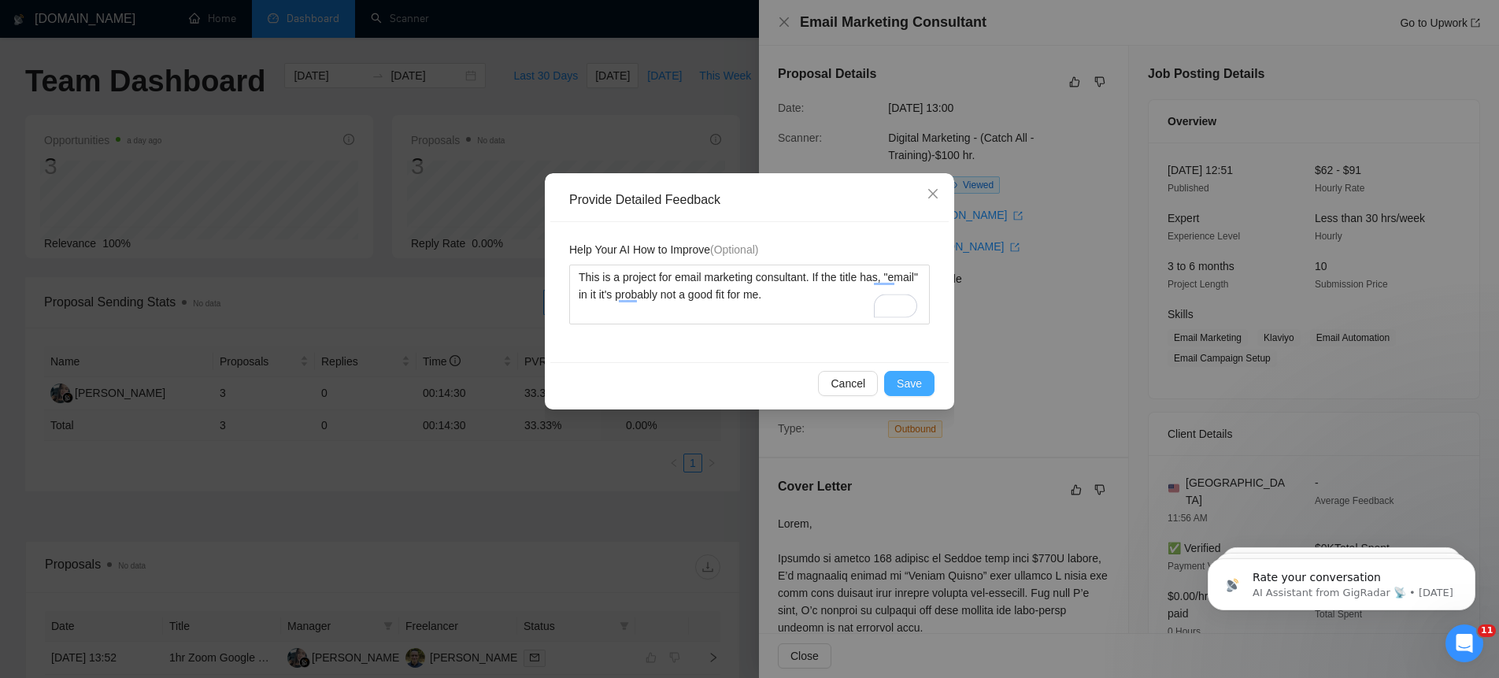
click at [907, 380] on span "Save" at bounding box center [909, 383] width 25 height 17
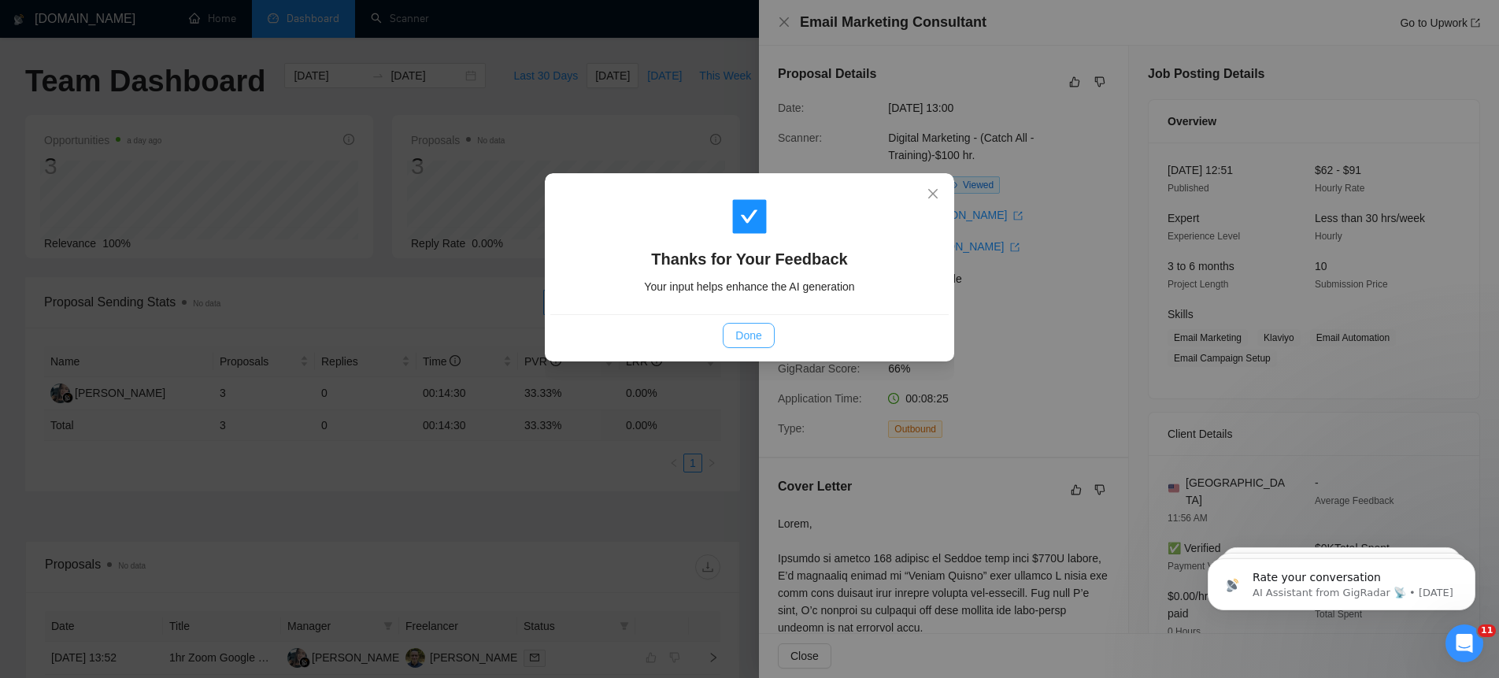
click at [746, 332] on span "Done" at bounding box center [748, 335] width 26 height 17
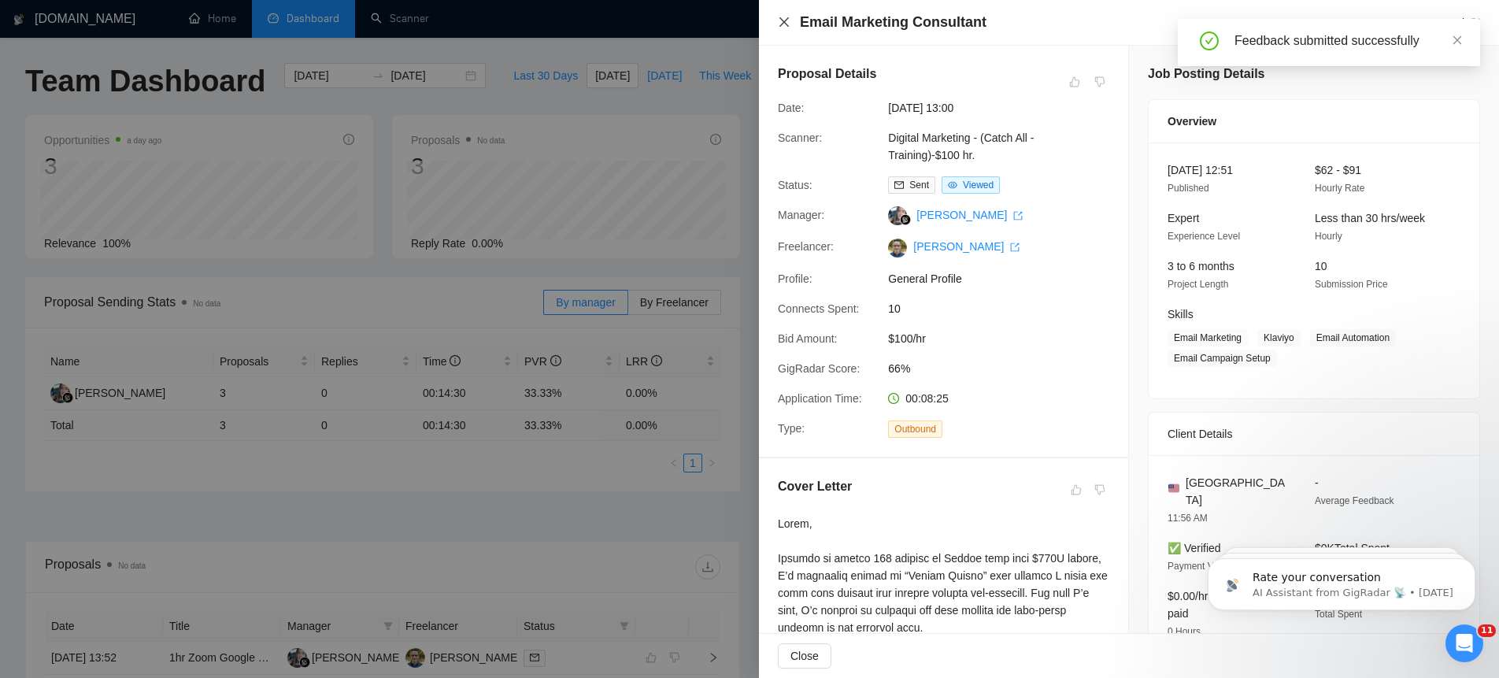
click at [783, 25] on icon "close" at bounding box center [784, 22] width 13 height 13
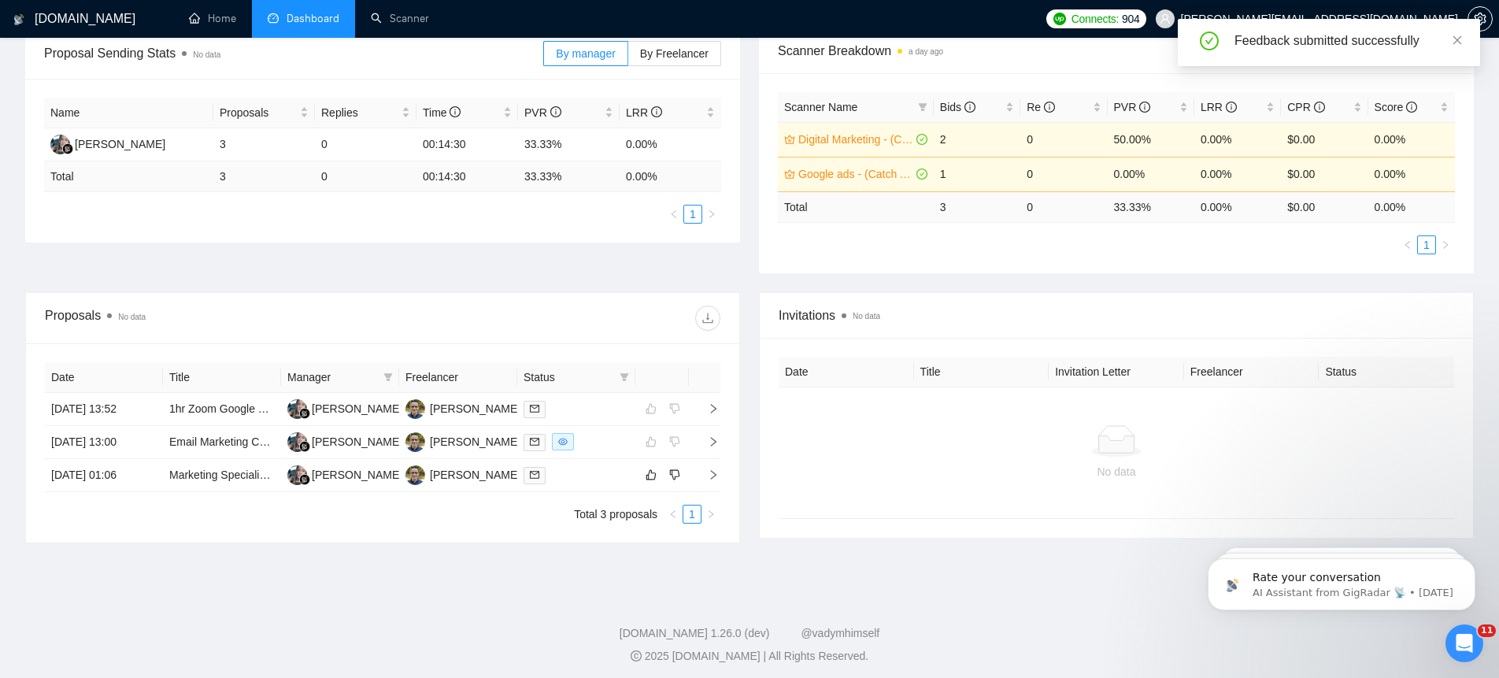
scroll to position [254, 0]
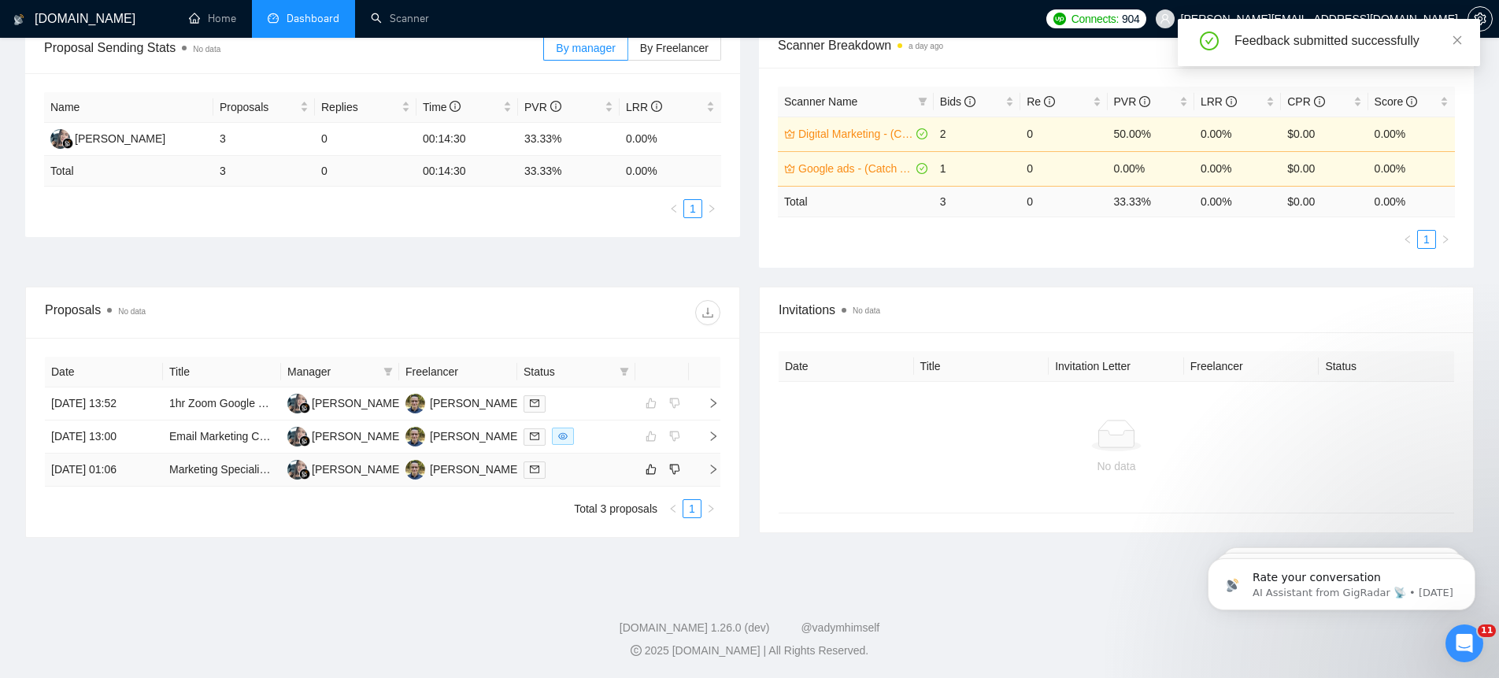
click at [714, 468] on icon "right" at bounding box center [714, 469] width 6 height 9
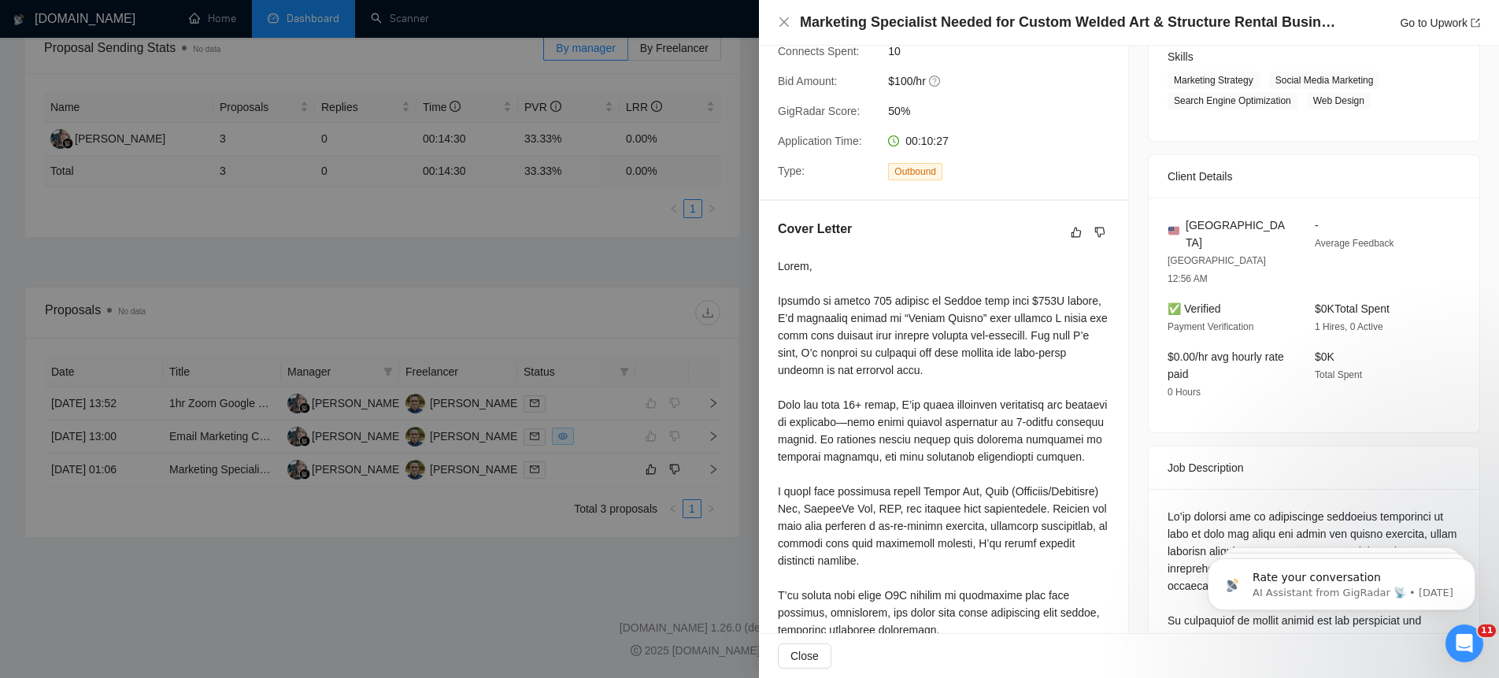
scroll to position [0, 0]
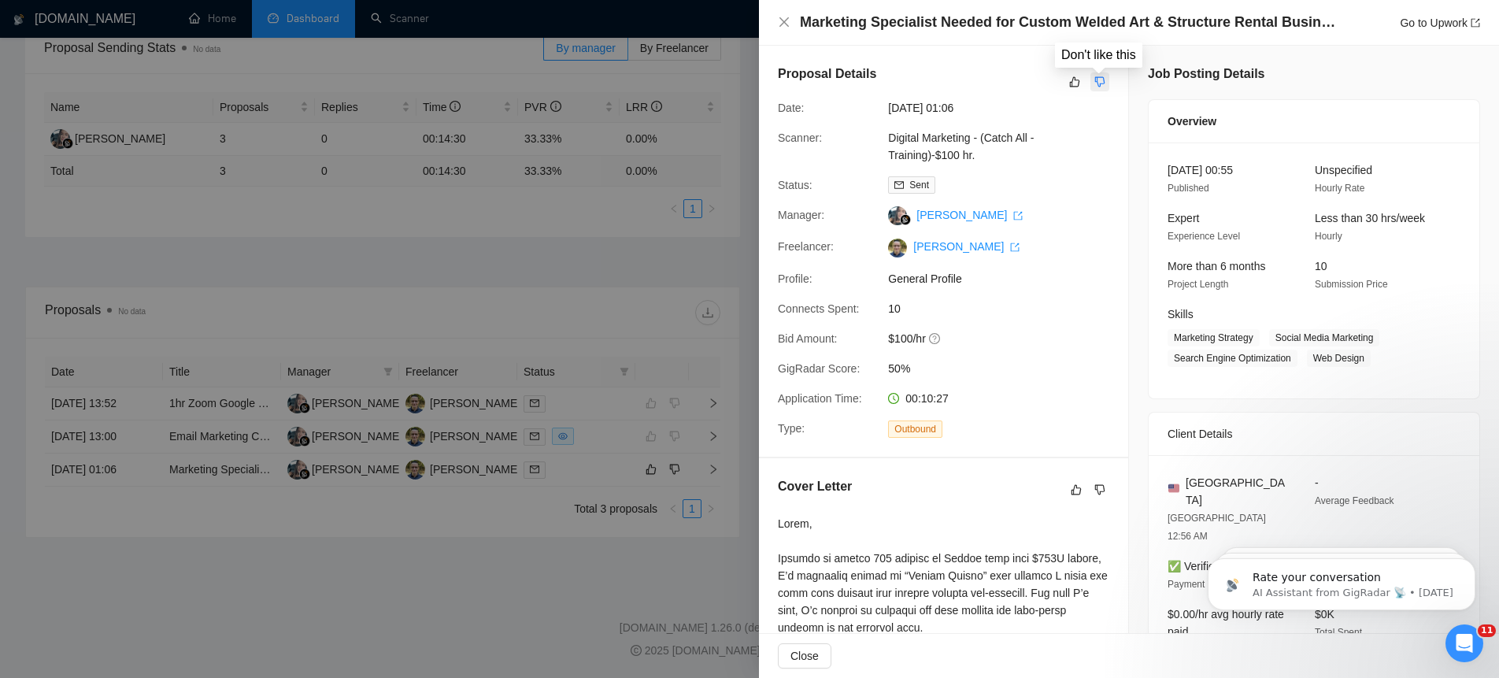
click at [1101, 85] on icon "dislike" at bounding box center [1099, 82] width 11 height 13
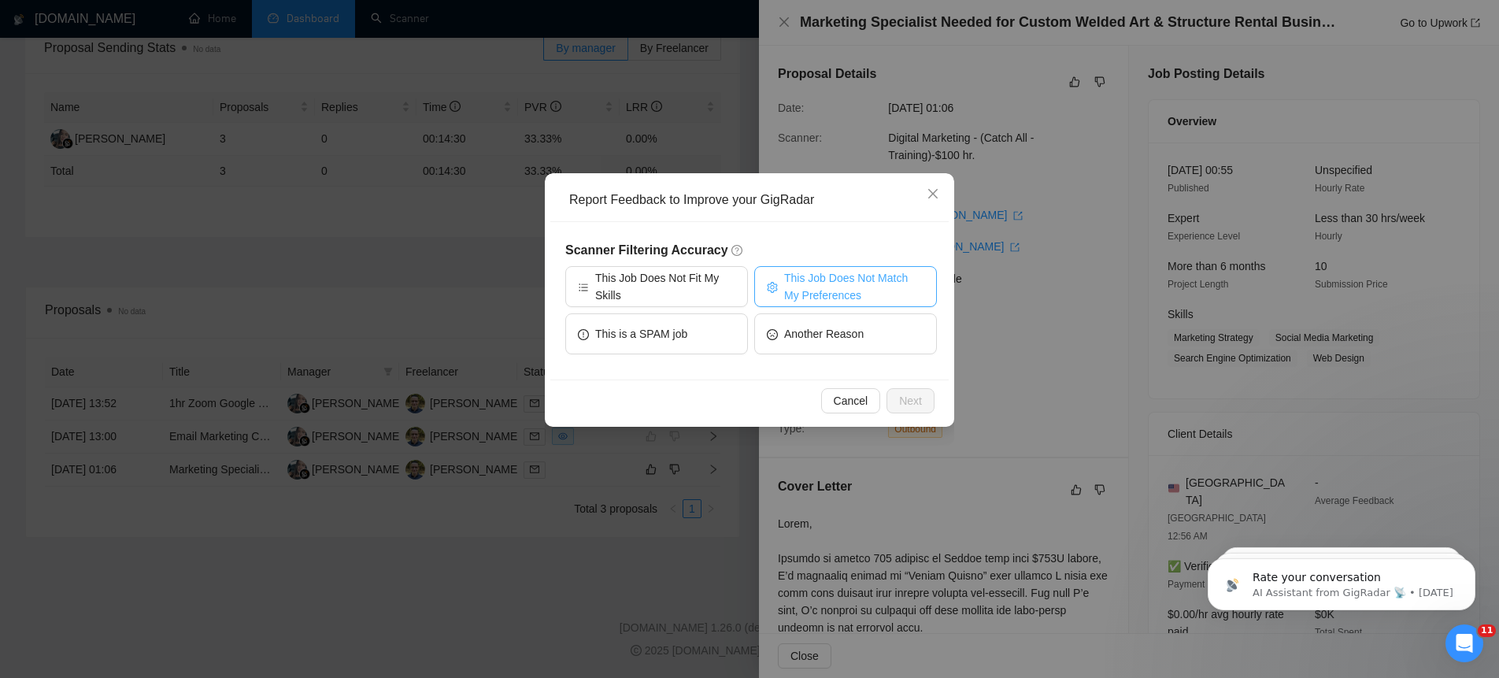
click at [844, 283] on span "This Job Does Not Match My Preferences" at bounding box center [854, 286] width 140 height 35
click at [917, 404] on span "Next" at bounding box center [910, 400] width 23 height 17
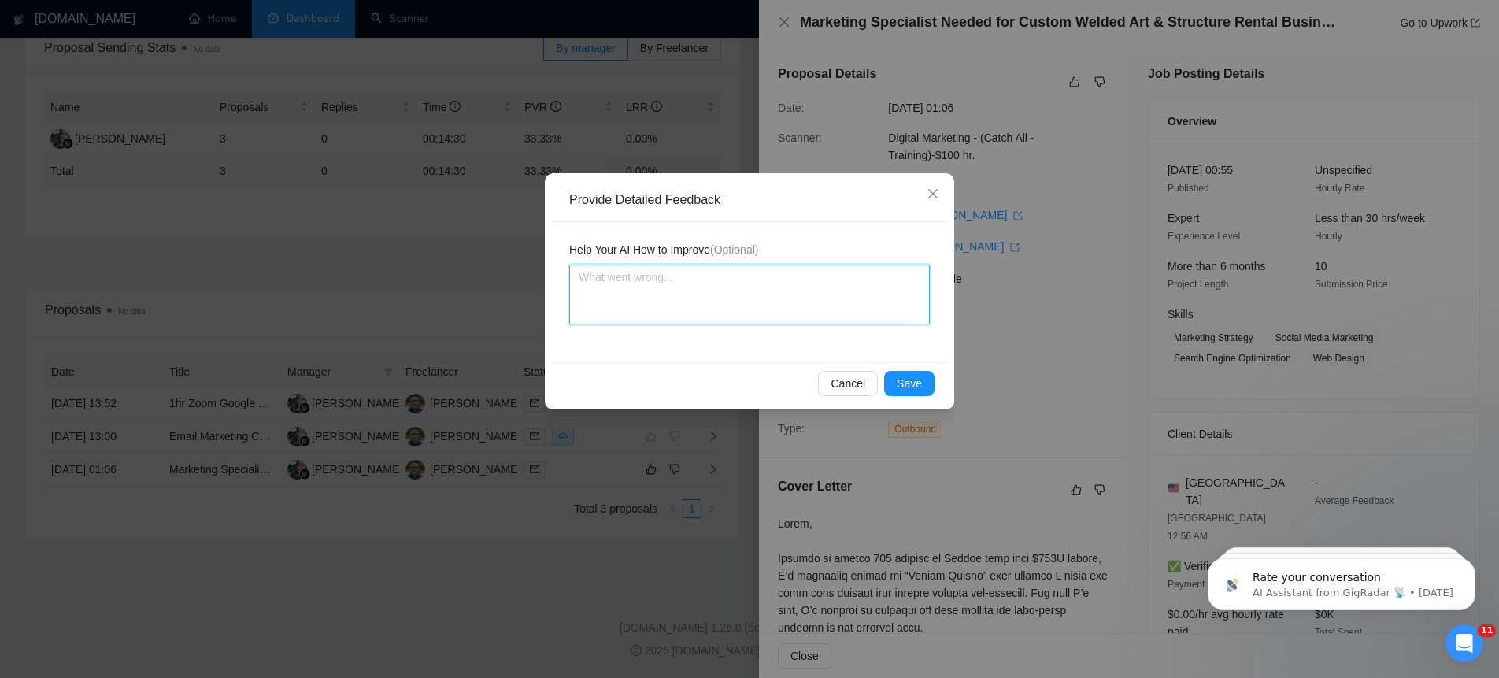
click at [672, 290] on textarea at bounding box center [749, 295] width 361 height 60
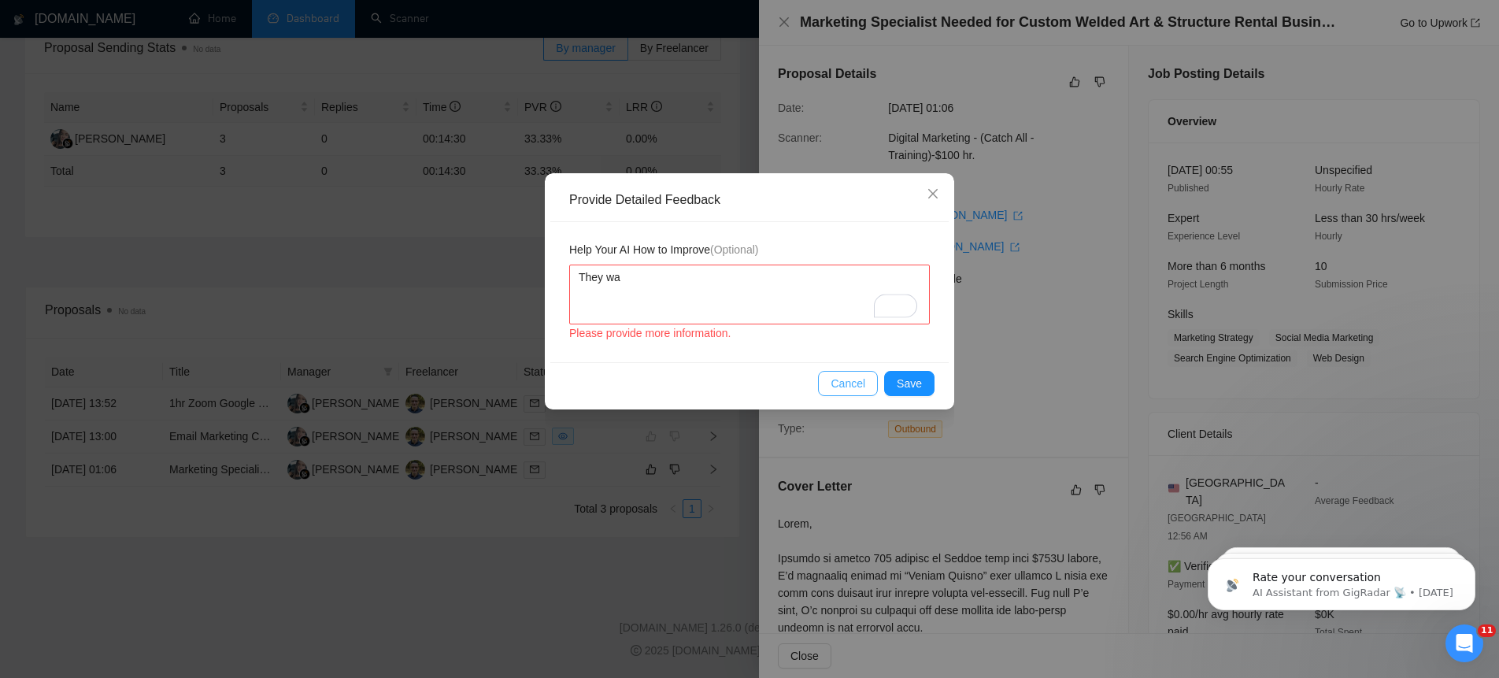
click at [852, 380] on span "Cancel" at bounding box center [848, 383] width 35 height 17
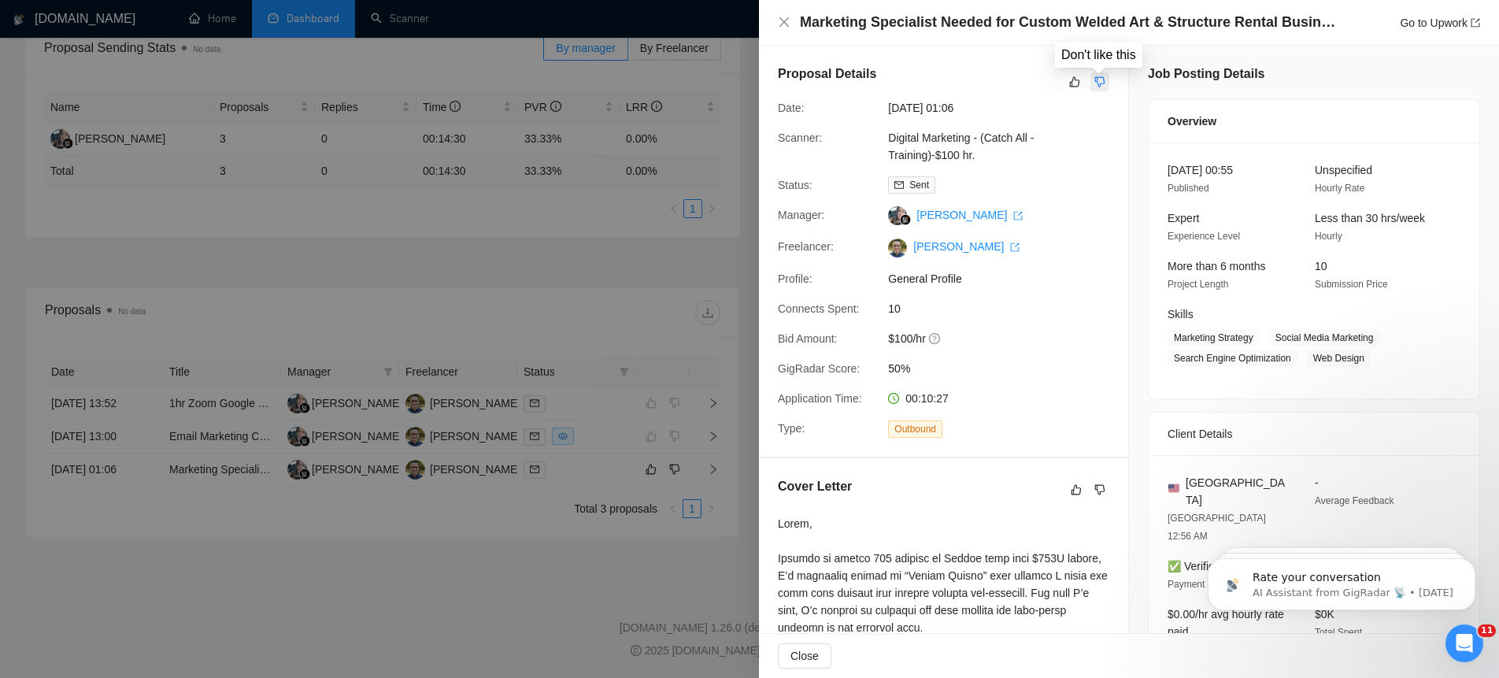
click at [1098, 83] on icon "dislike" at bounding box center [1099, 82] width 11 height 13
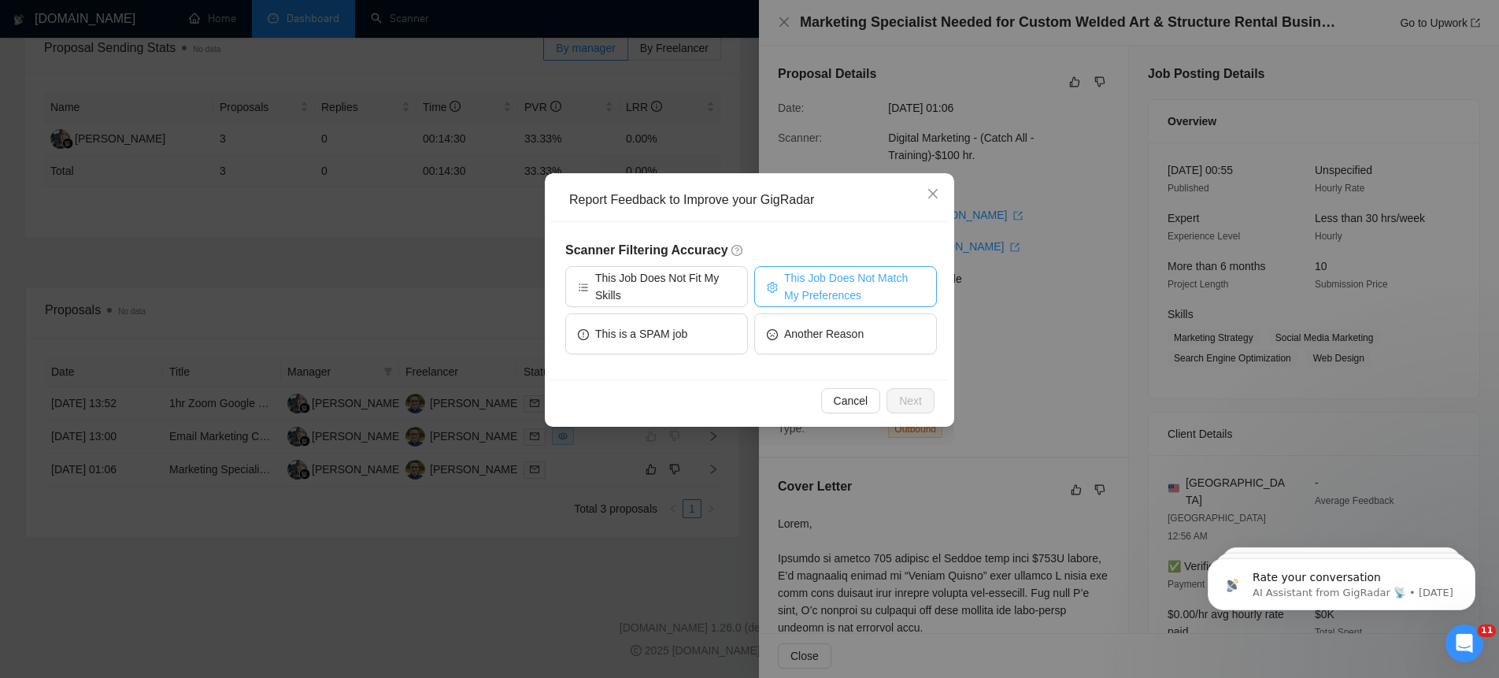
click at [828, 286] on span "This Job Does Not Match My Preferences" at bounding box center [854, 286] width 140 height 35
click at [908, 408] on span "Next" at bounding box center [910, 400] width 23 height 17
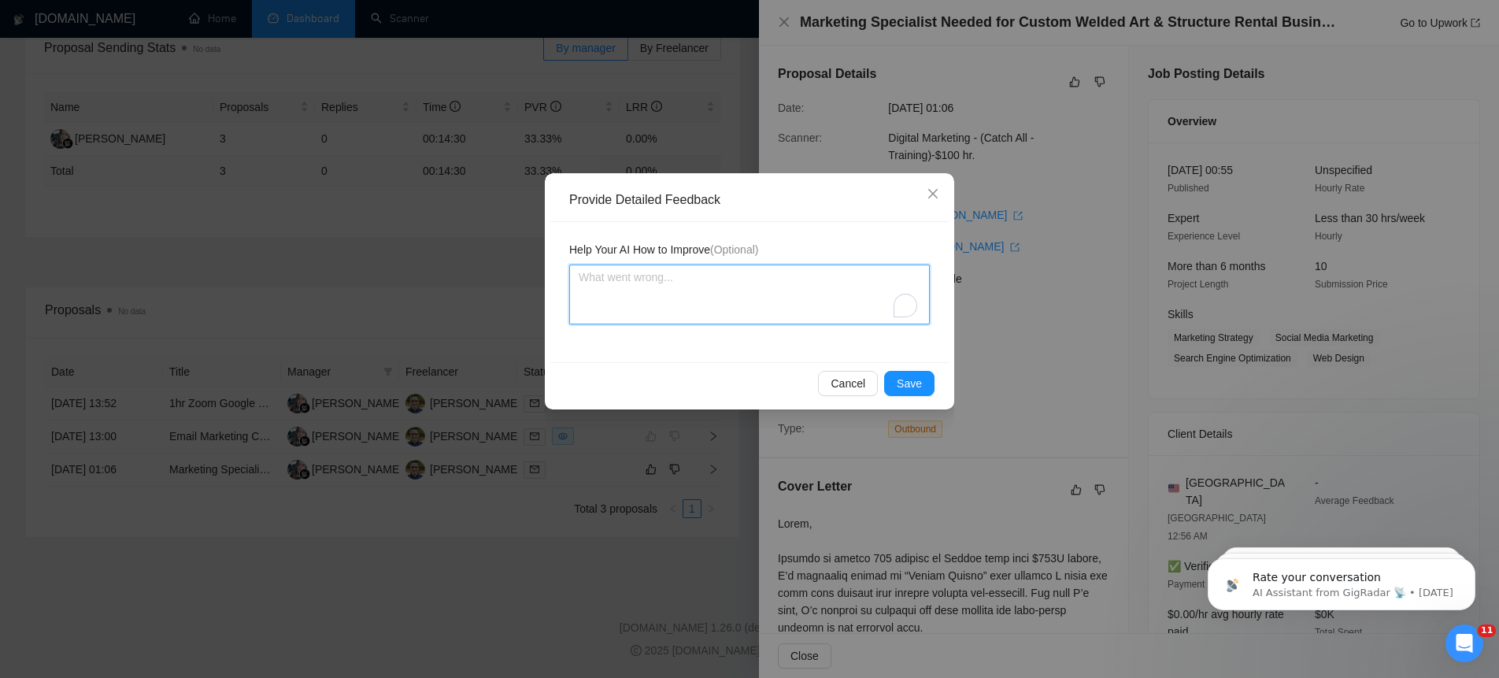
click at [693, 284] on textarea "To enrich screen reader interactions, please activate Accessibility in Grammarl…" at bounding box center [749, 295] width 361 height 60
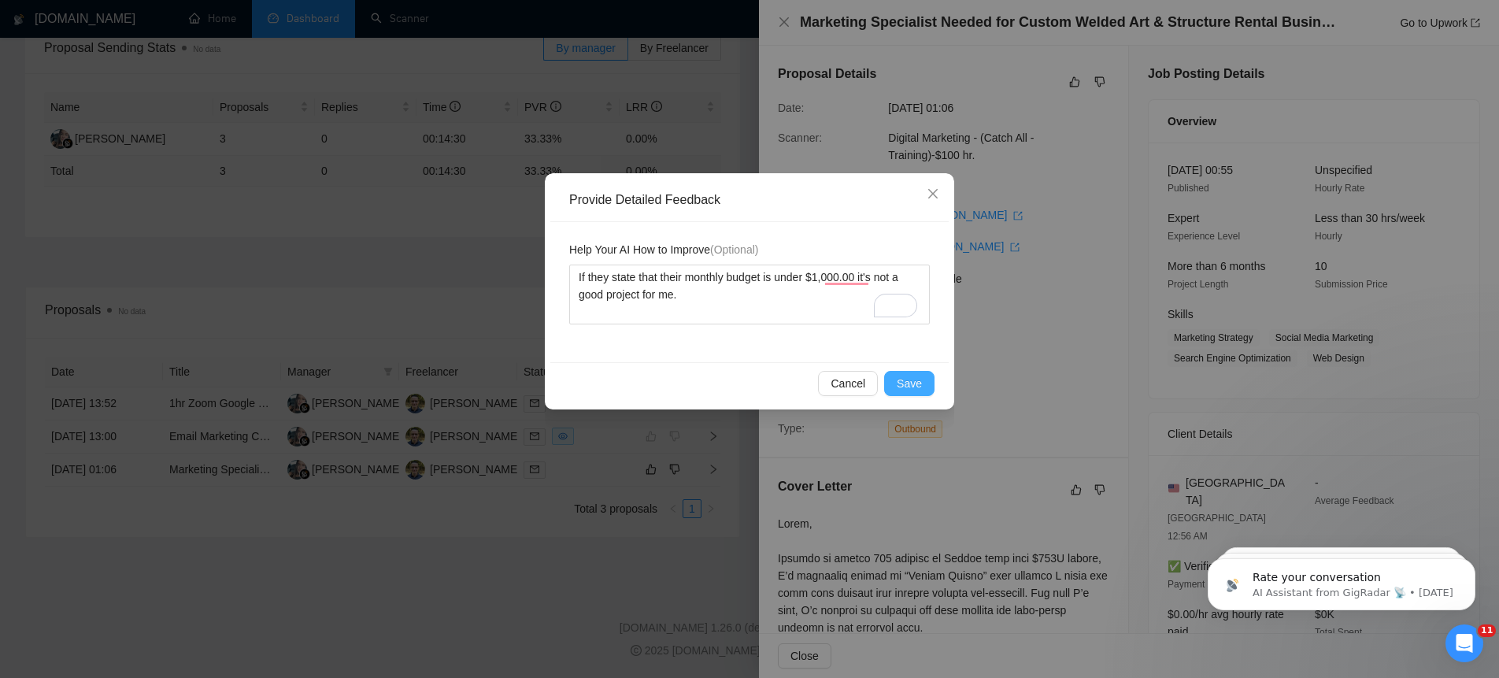
click at [913, 387] on span "Save" at bounding box center [909, 383] width 25 height 17
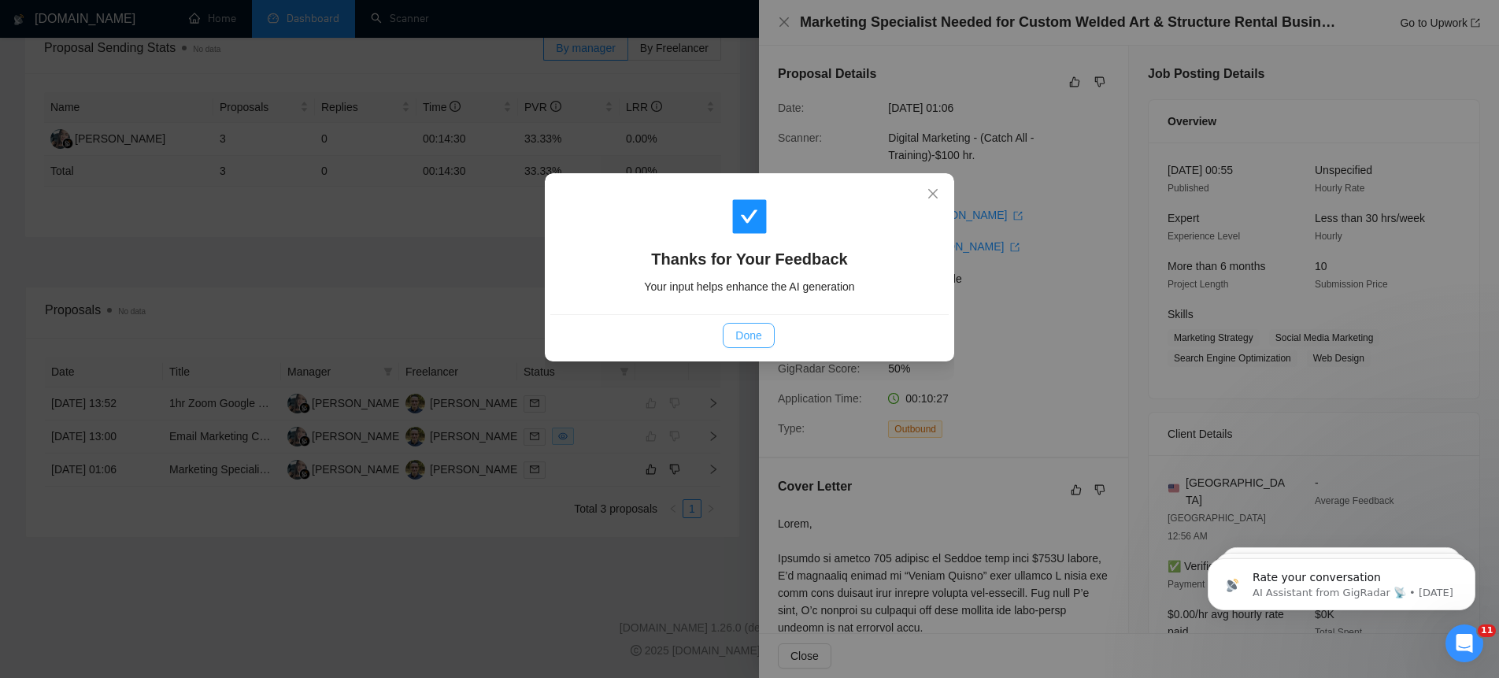
click at [756, 336] on span "Done" at bounding box center [748, 335] width 26 height 17
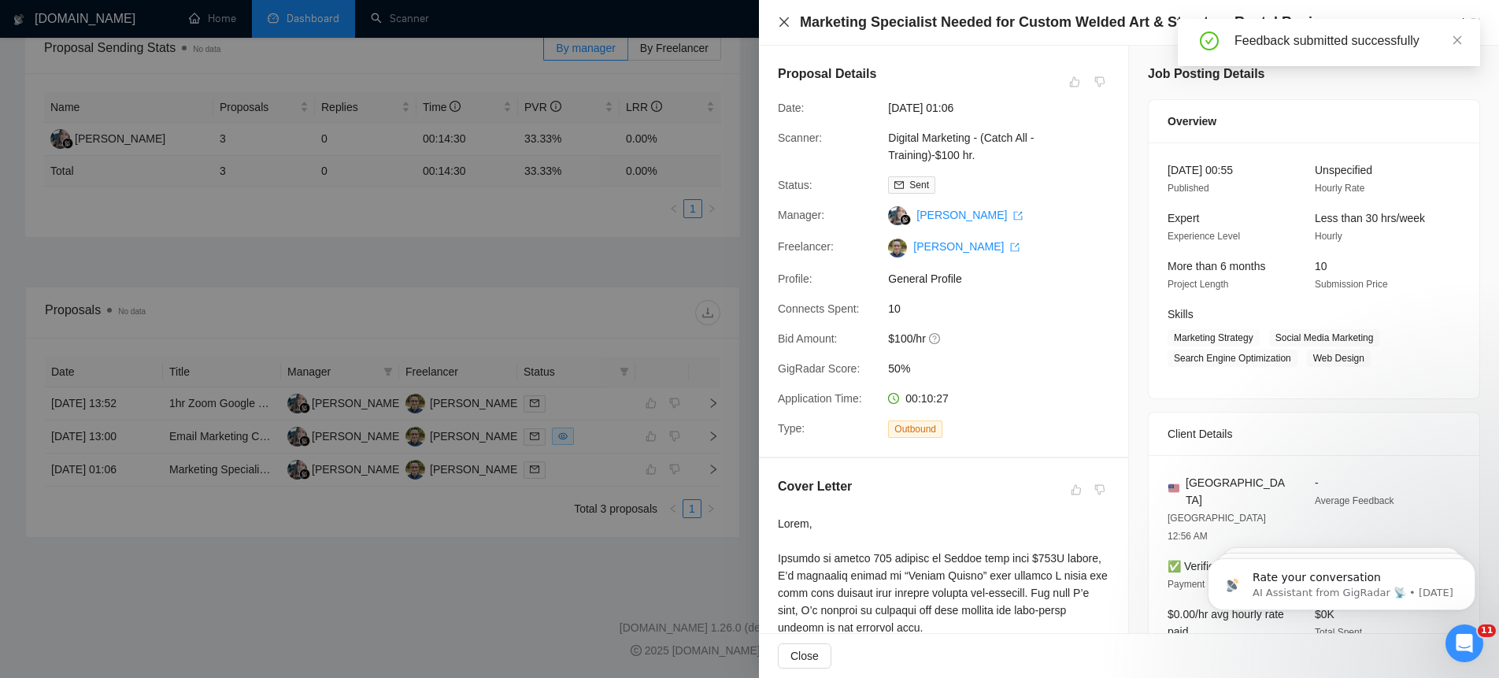
click at [789, 22] on icon "close" at bounding box center [784, 22] width 13 height 13
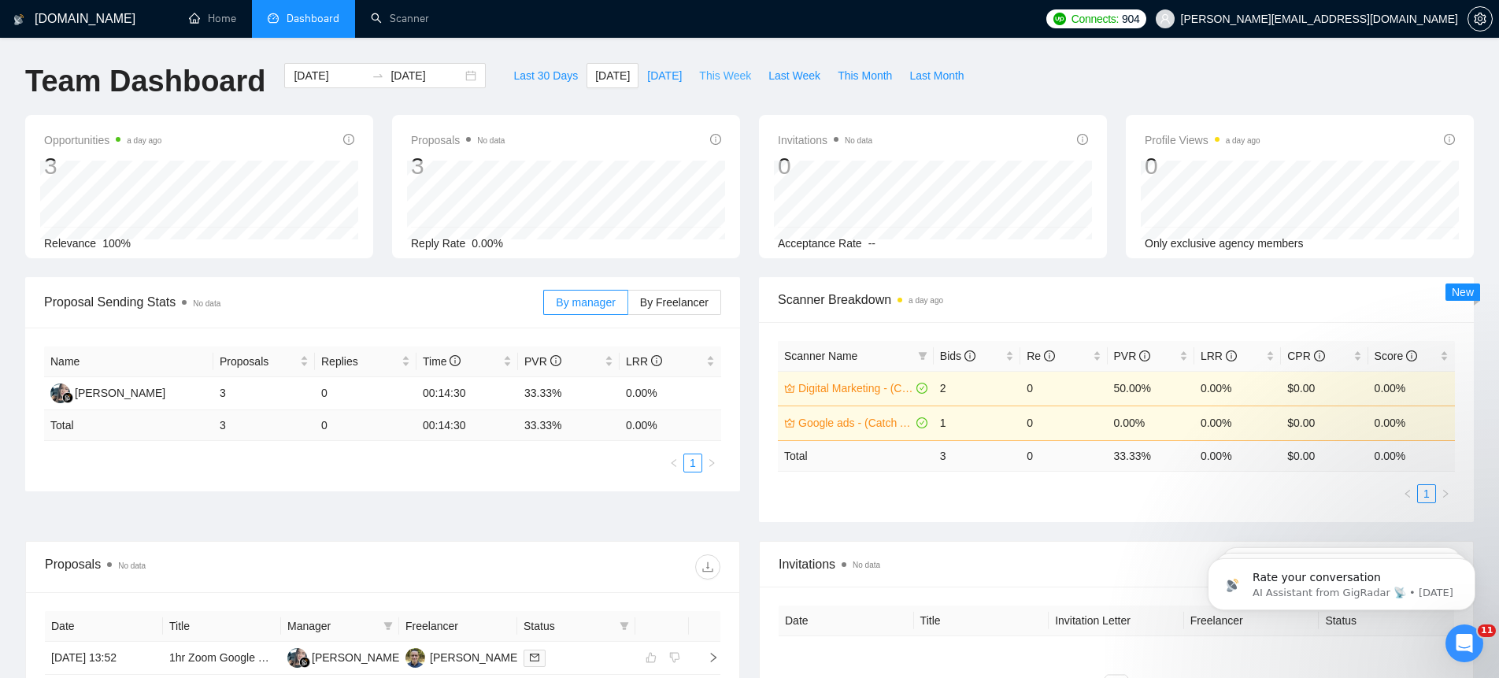
click at [728, 75] on span "This Week" at bounding box center [725, 75] width 52 height 17
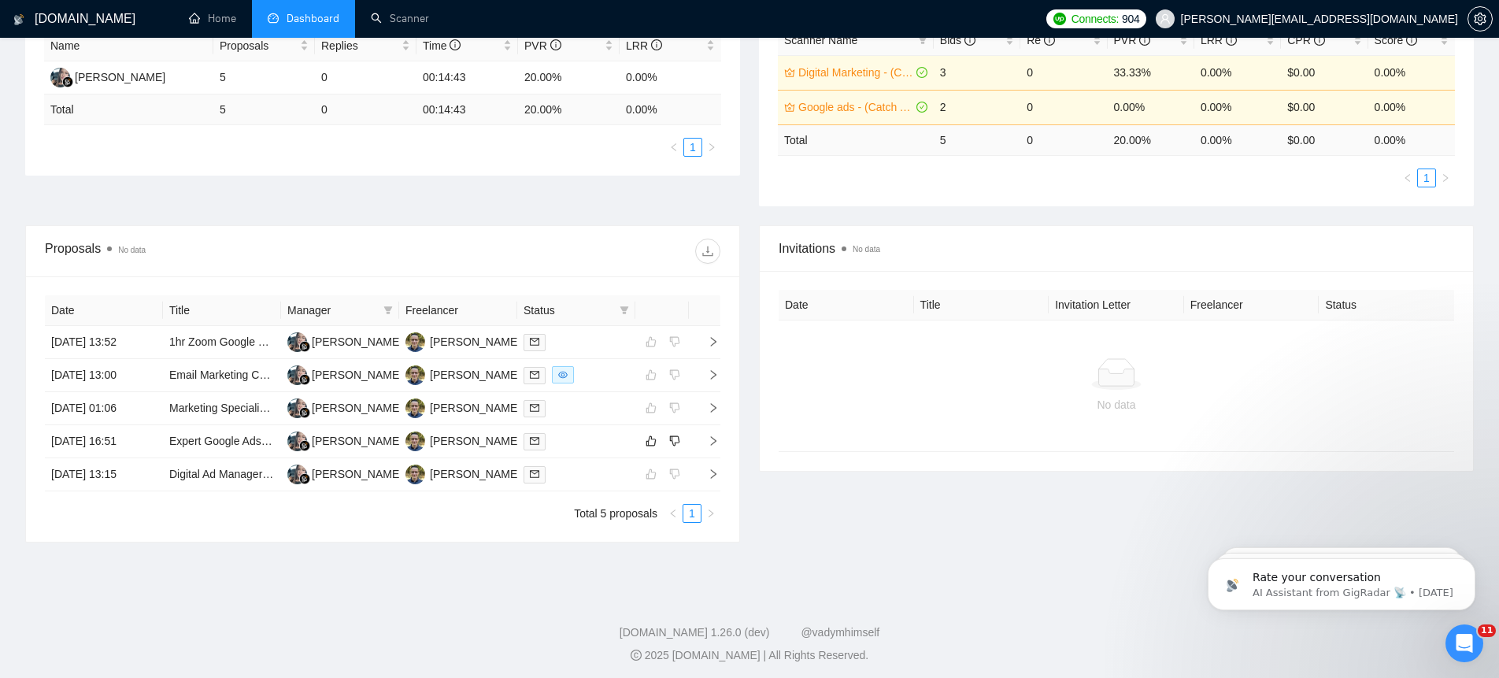
scroll to position [320, 0]
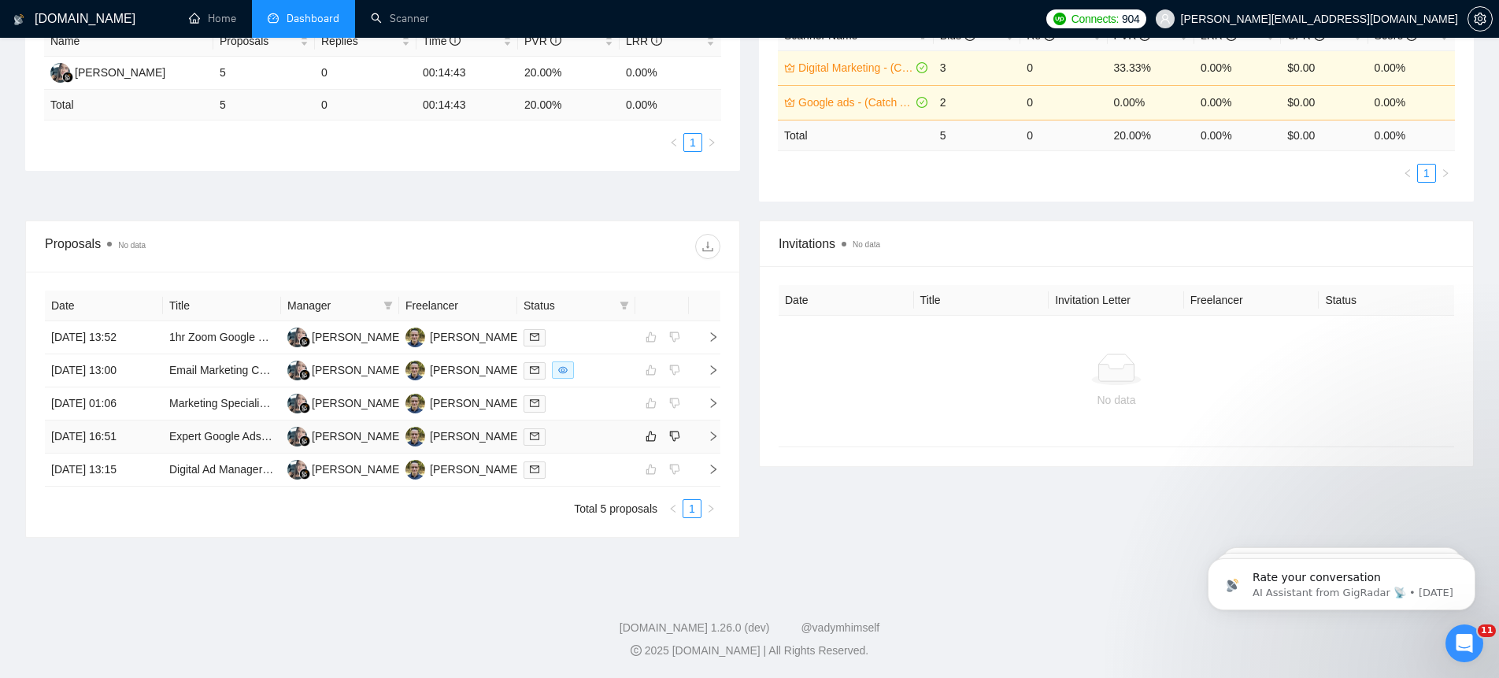
click at [713, 434] on icon "right" at bounding box center [714, 435] width 6 height 9
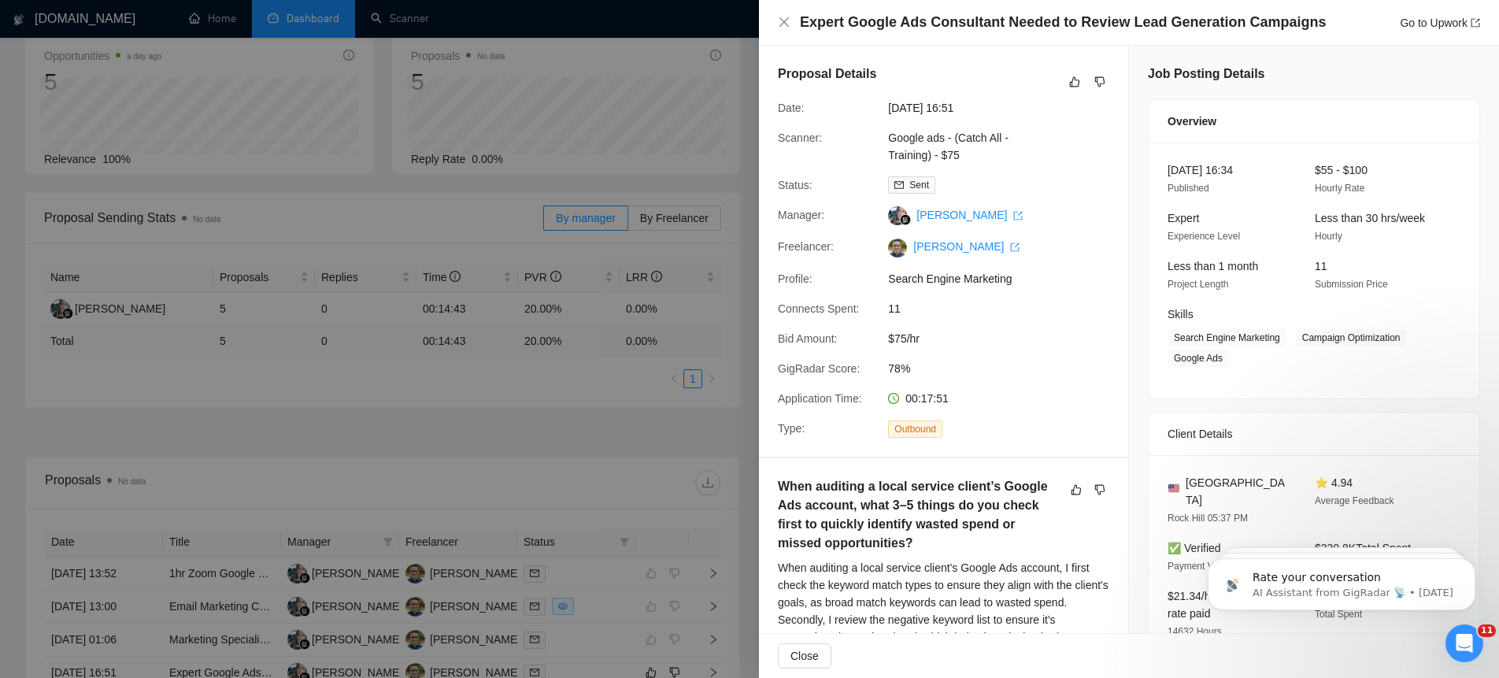
scroll to position [0, 0]
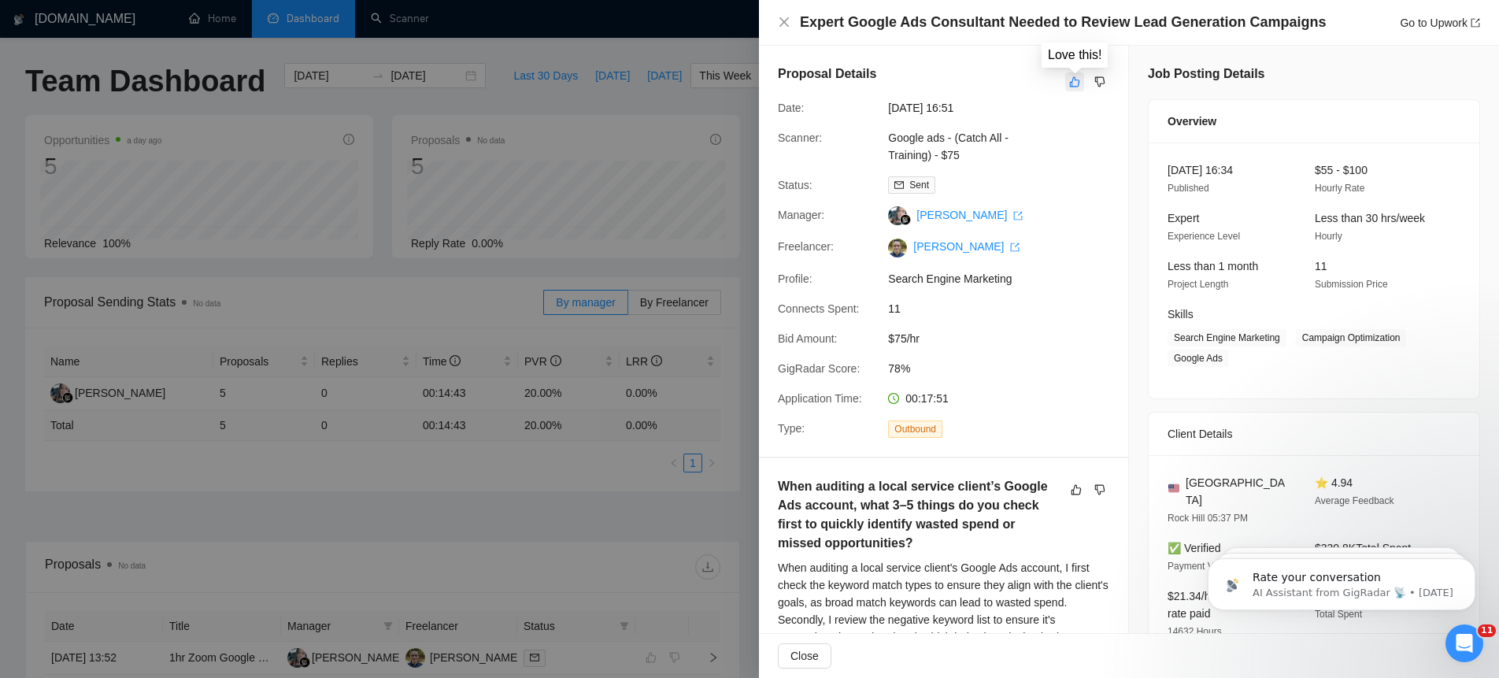
click at [1077, 83] on icon "like" at bounding box center [1074, 82] width 11 height 13
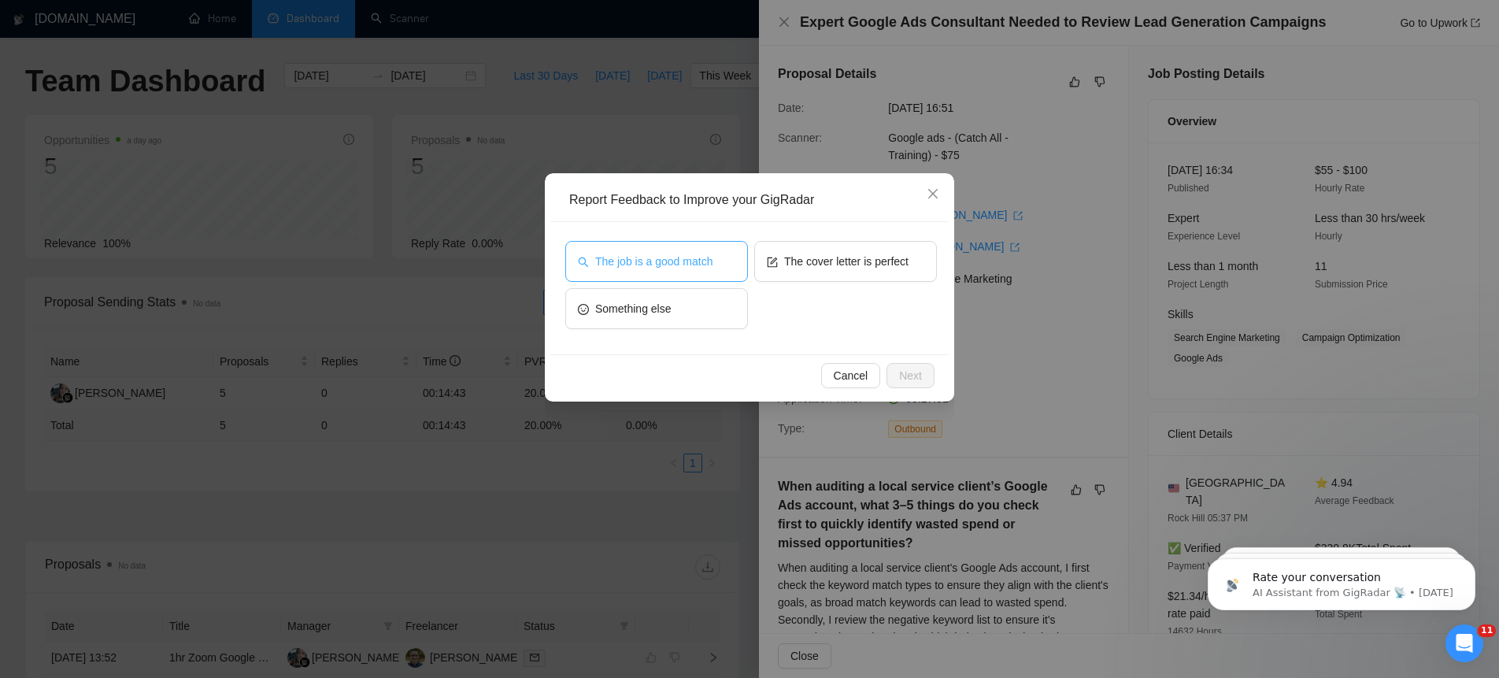
click at [693, 268] on span "The job is a good match" at bounding box center [653, 261] width 117 height 17
click at [855, 258] on span "The cover letter is perfect" at bounding box center [846, 261] width 124 height 17
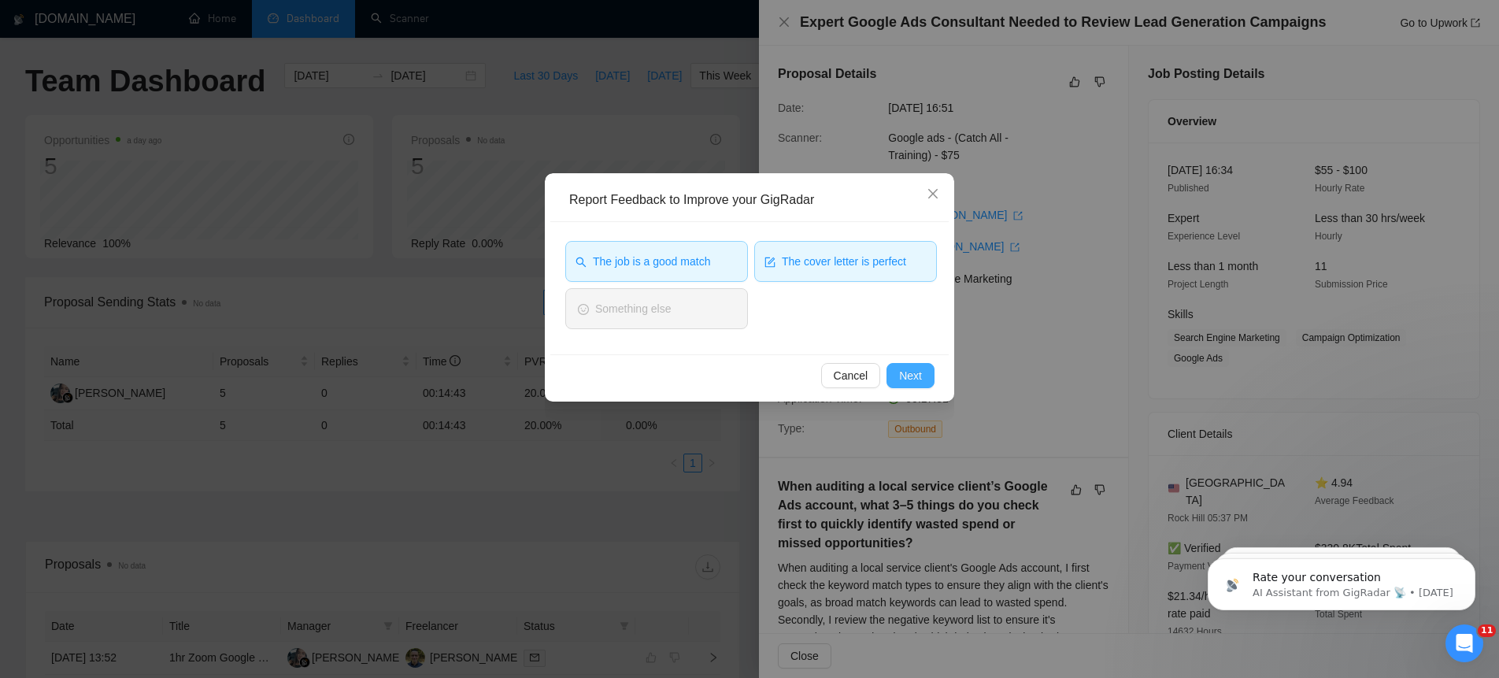
click at [917, 384] on button "Next" at bounding box center [911, 375] width 48 height 25
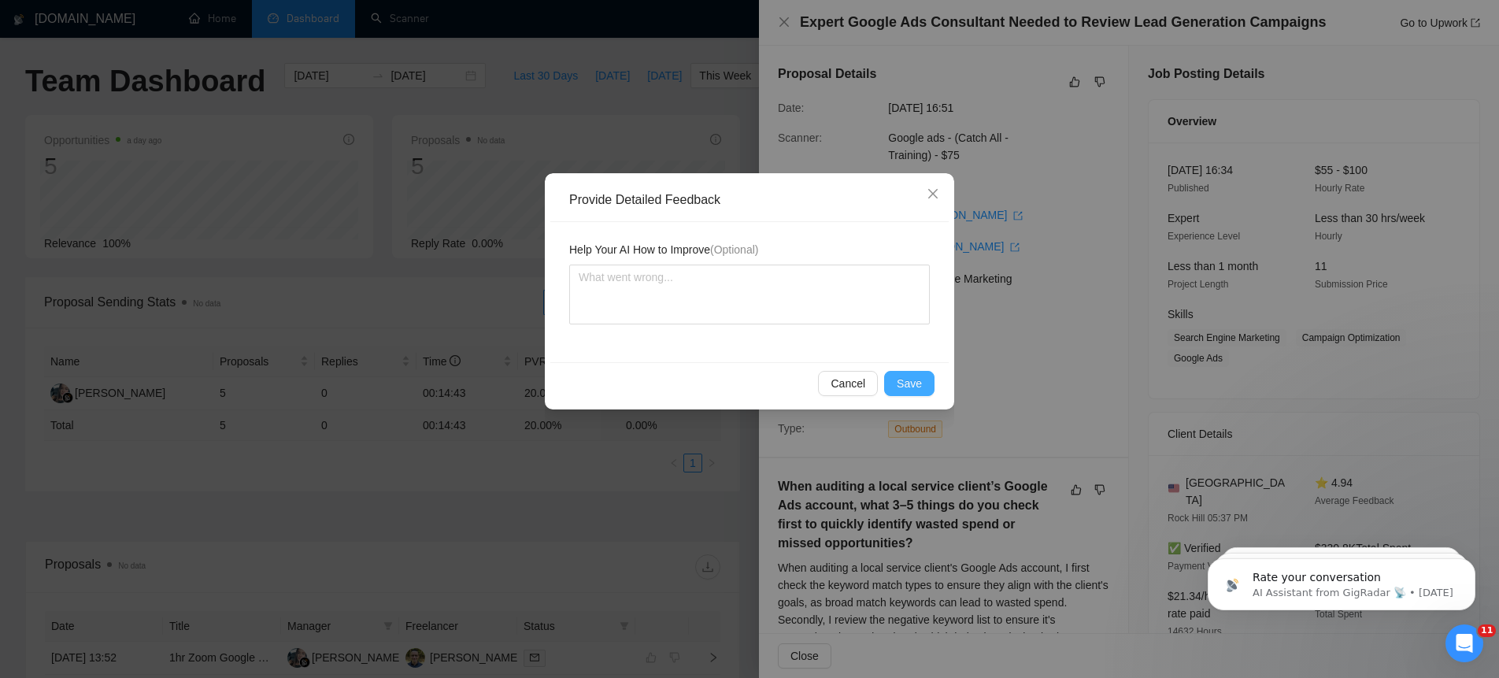
click at [900, 380] on span "Save" at bounding box center [909, 383] width 25 height 17
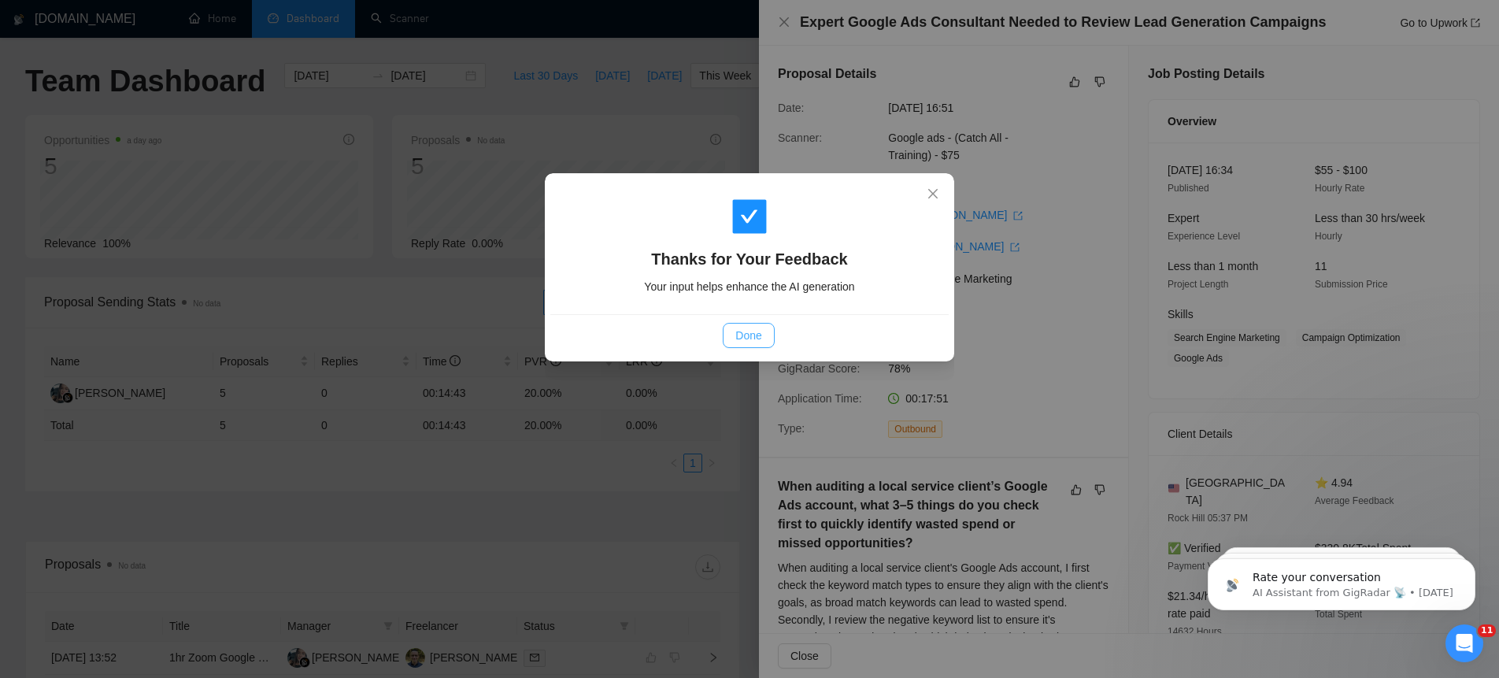
click at [747, 339] on span "Done" at bounding box center [748, 335] width 26 height 17
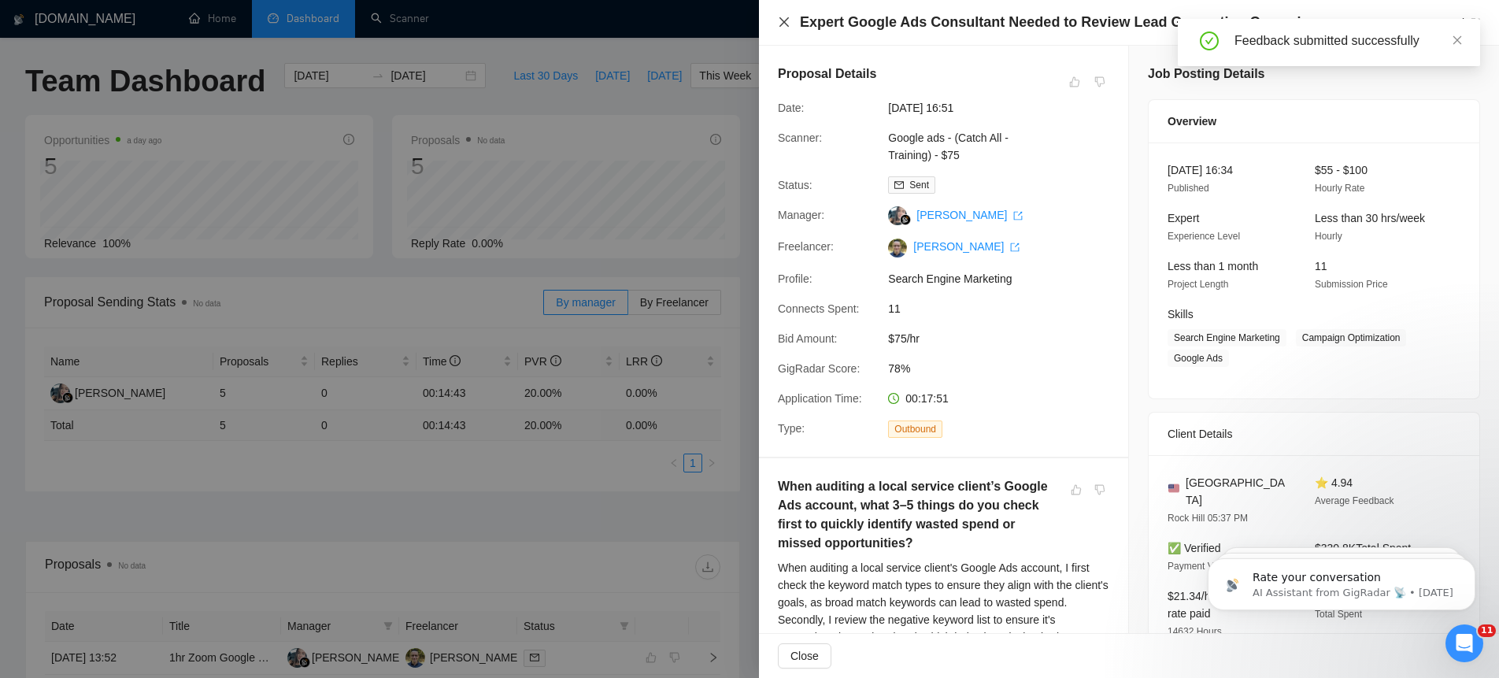
click at [785, 24] on icon "close" at bounding box center [783, 21] width 9 height 9
